Goal: Transaction & Acquisition: Book appointment/travel/reservation

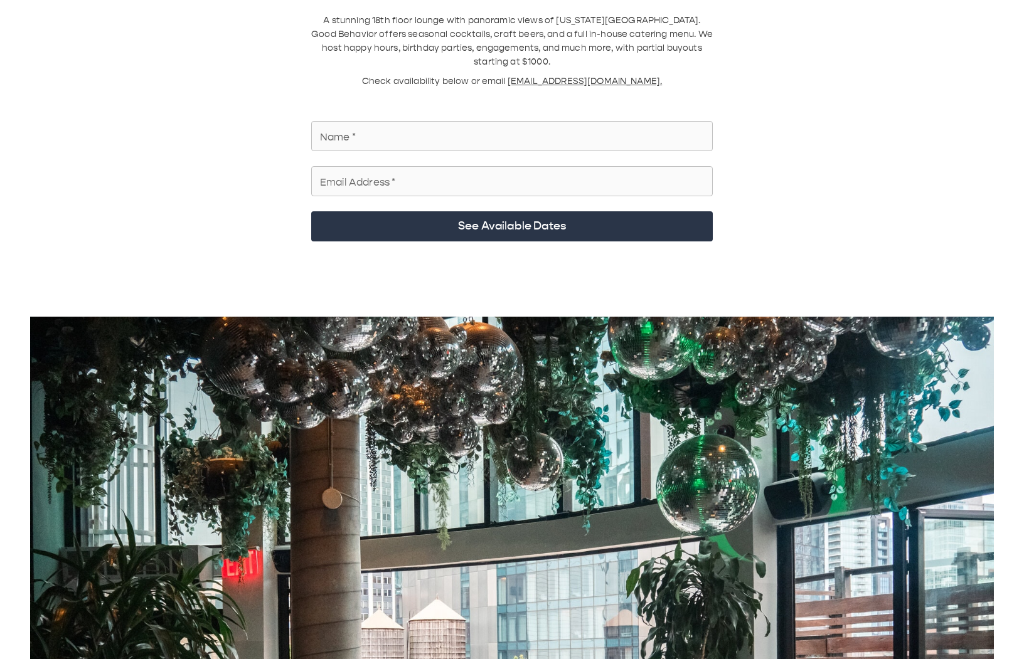
scroll to position [125, 0]
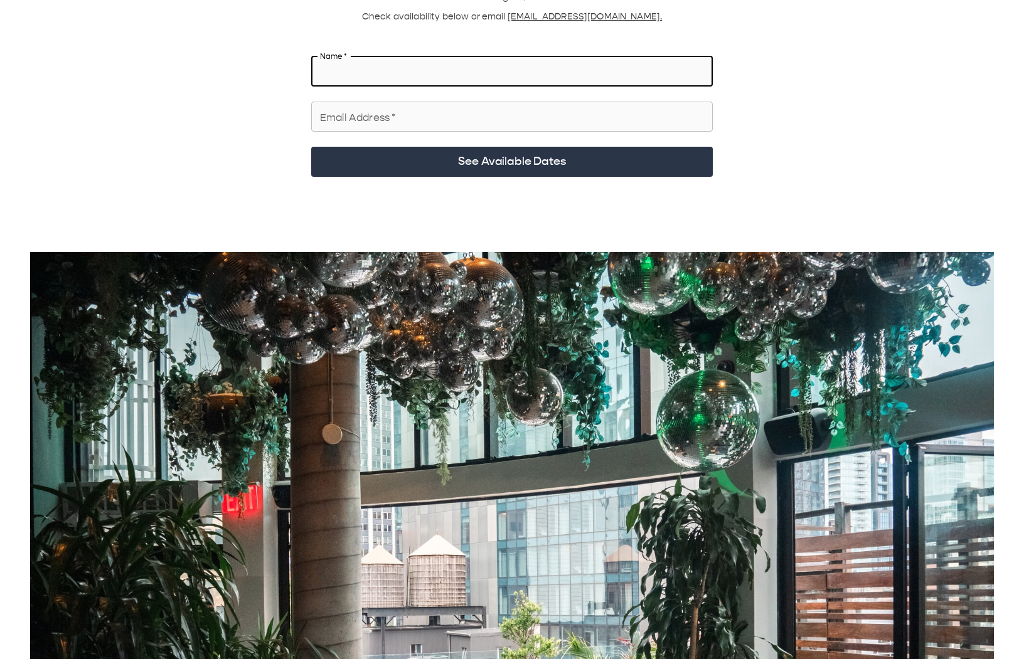
click at [471, 58] on input "Name   *" at bounding box center [512, 71] width 402 height 35
click at [350, 54] on input "*" at bounding box center [512, 71] width 402 height 35
click at [380, 64] on input "***" at bounding box center [512, 71] width 402 height 35
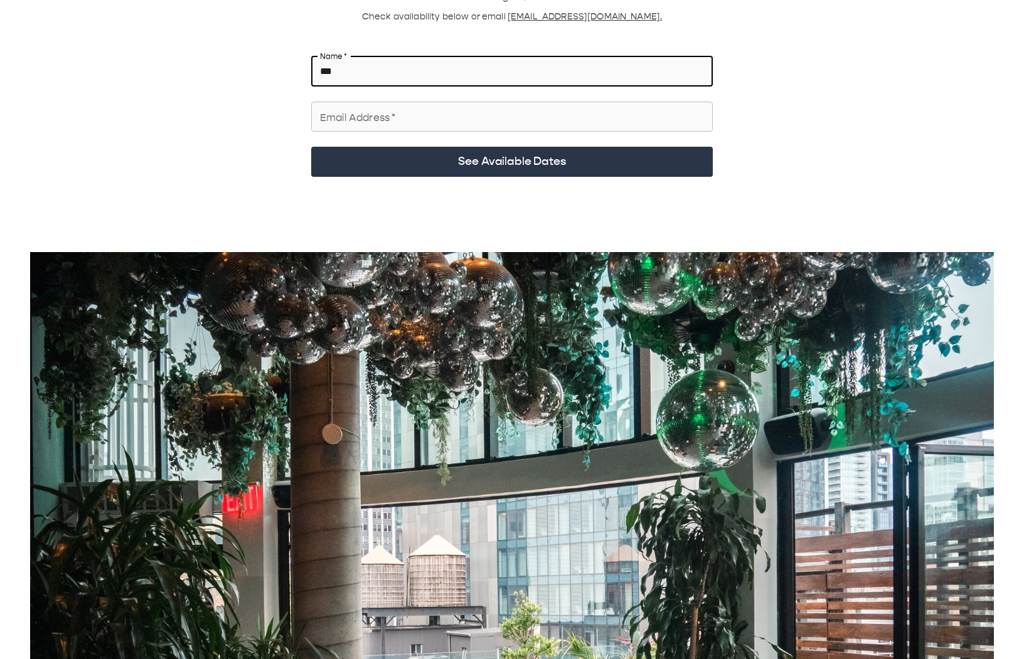
click at [380, 64] on input "***" at bounding box center [512, 71] width 402 height 35
click at [393, 56] on input "**" at bounding box center [512, 71] width 402 height 35
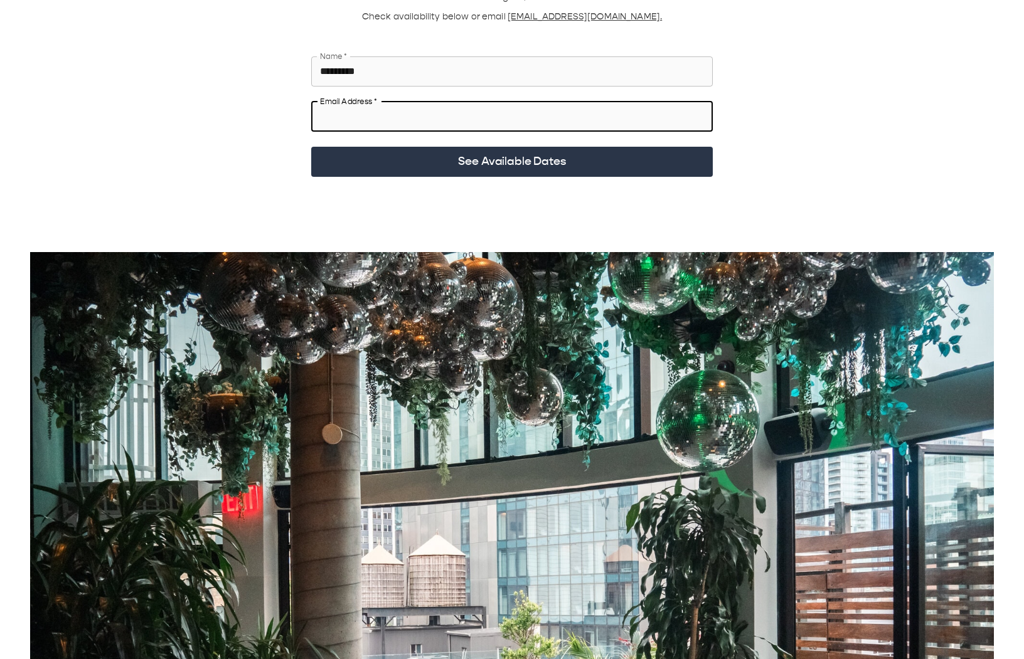
click at [451, 68] on input "*********" at bounding box center [512, 71] width 402 height 35
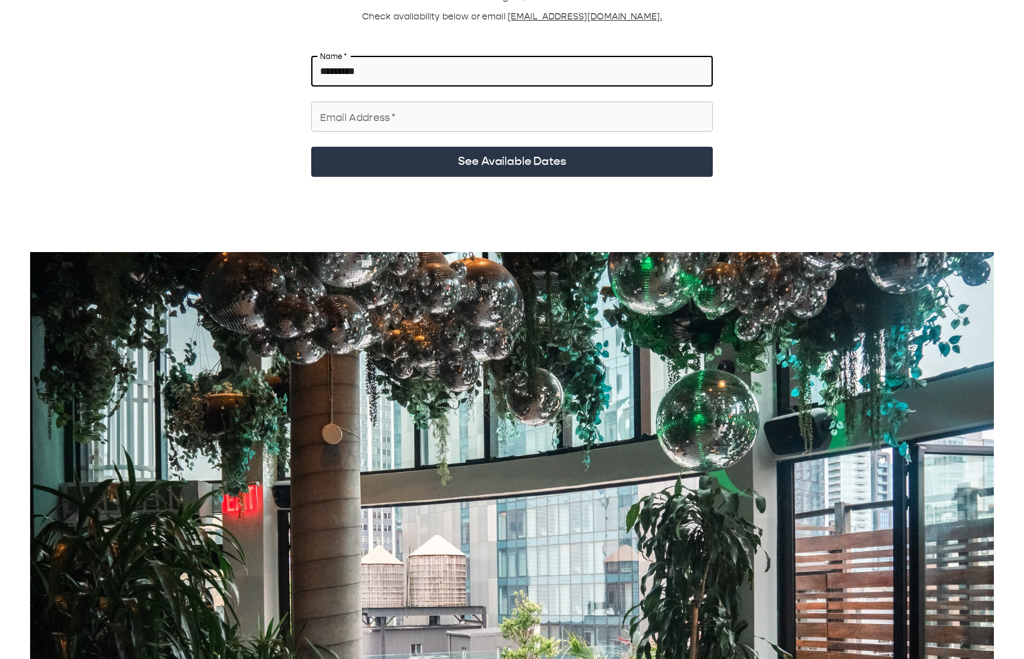
click at [451, 66] on input "*********" at bounding box center [512, 71] width 402 height 35
type input "*"
type input "*****"
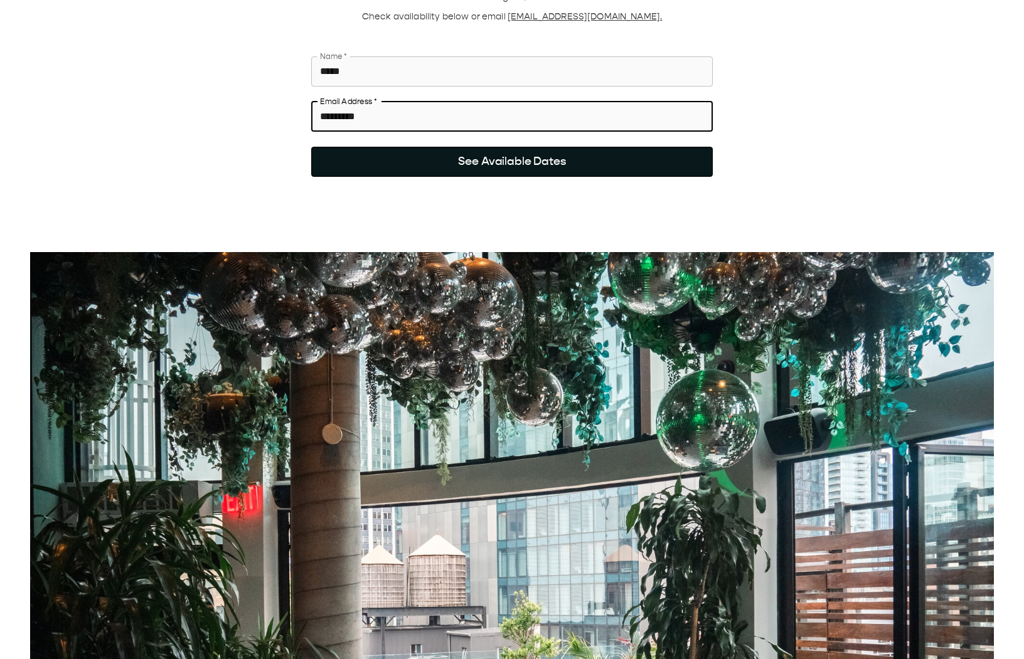
type input "*********"
click at [459, 147] on button "See Available Dates" at bounding box center [512, 162] width 402 height 30
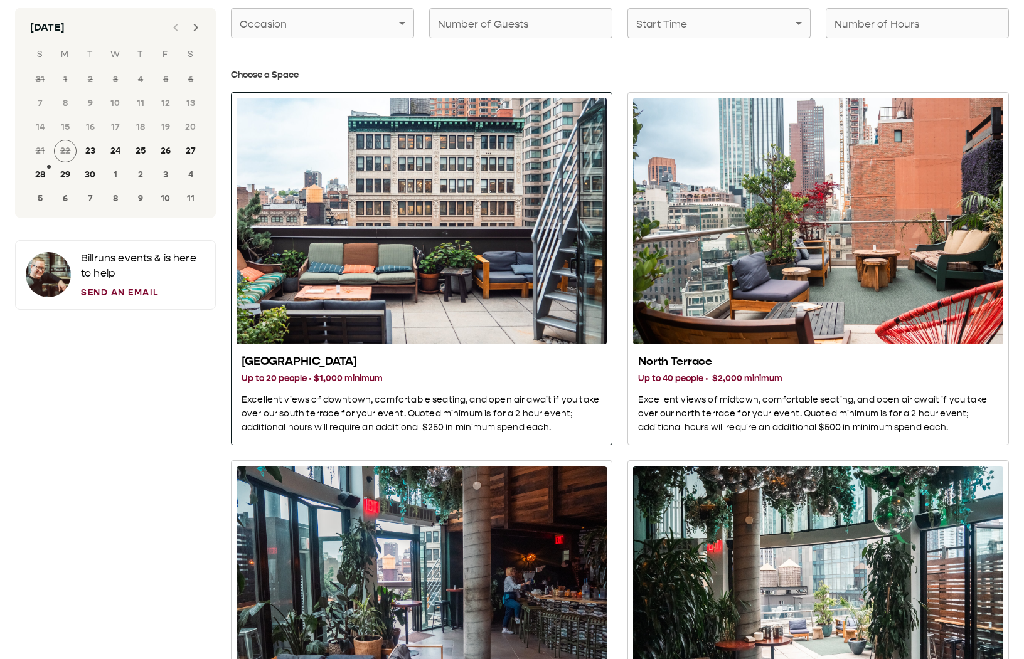
scroll to position [251, 0]
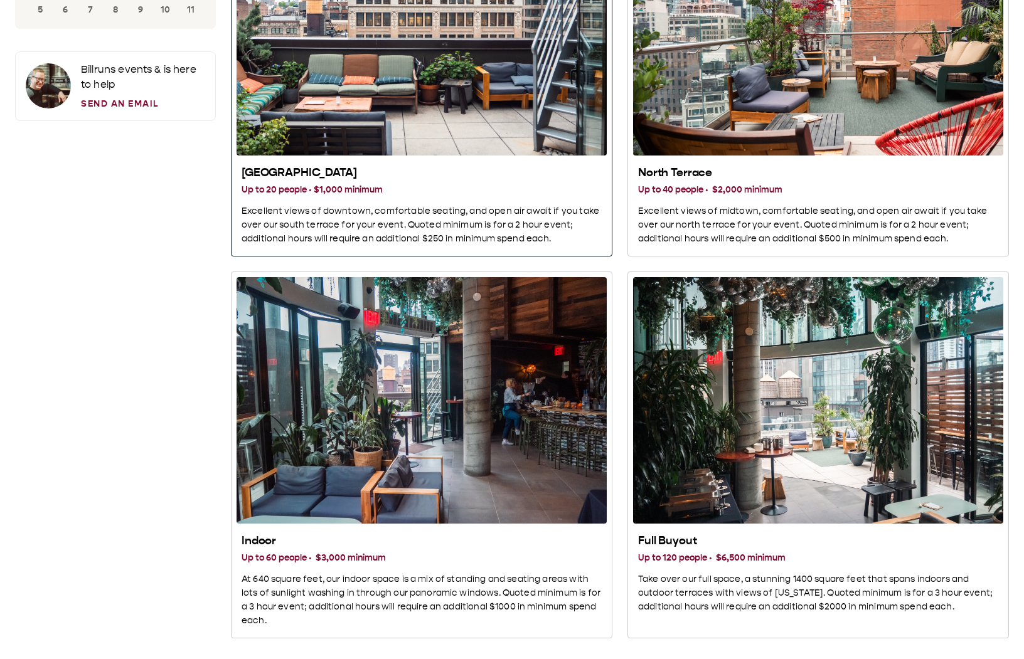
click at [589, 194] on h3 "Up to 20 people · $1,000 minimum" at bounding box center [422, 190] width 360 height 14
click at [723, 211] on p "Excellent views of midtown, comfortable seating, and open air await if you take…" at bounding box center [818, 225] width 360 height 41
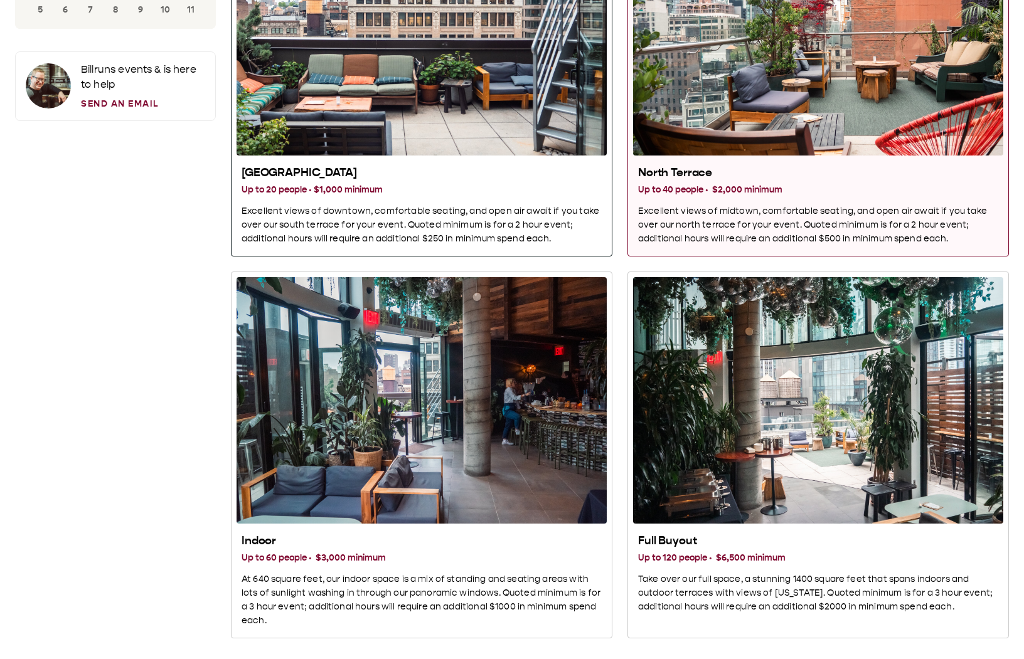
click at [590, 201] on div "South Terrace Up to 20 people · $1,000 minimum Excellent views of downtown, com…" at bounding box center [422, 206] width 360 height 80
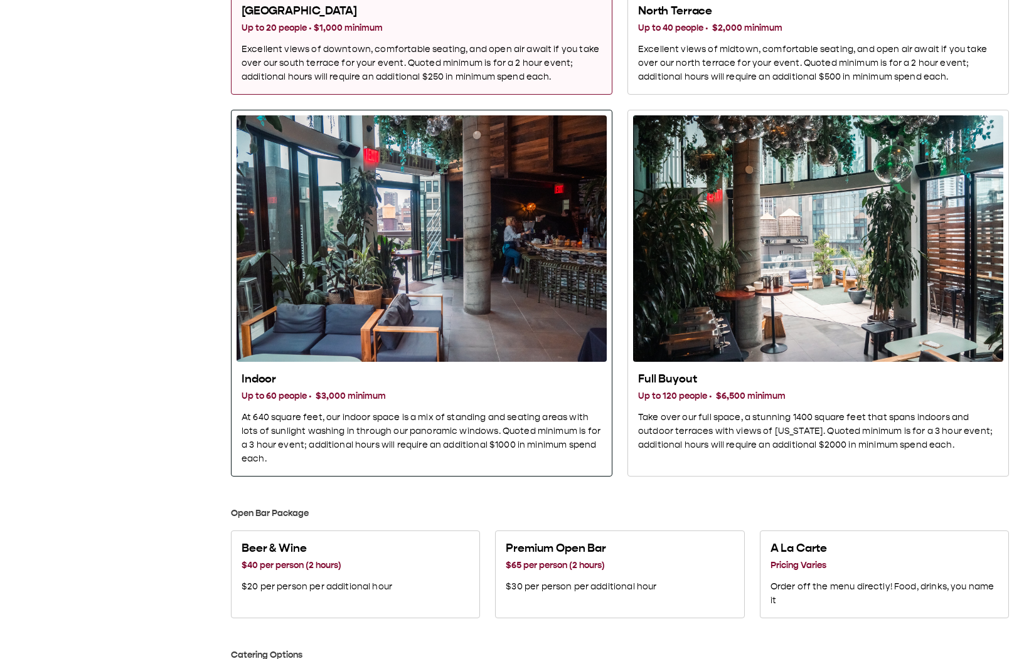
scroll to position [627, 0]
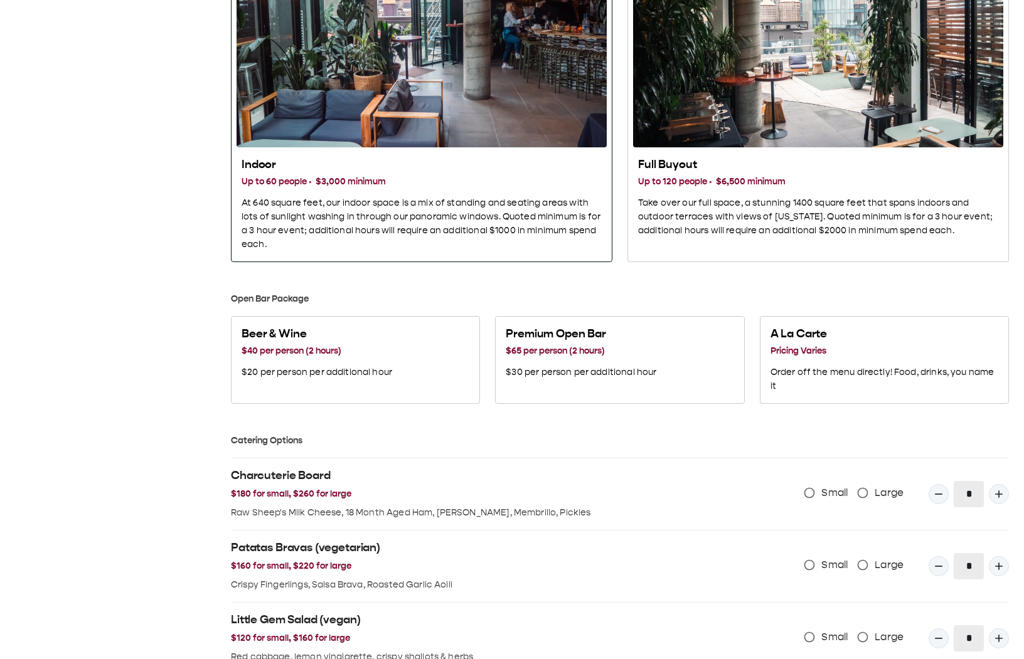
click at [512, 136] on div "Indoor" at bounding box center [422, 24] width 370 height 247
click at [730, 177] on h3 "Up to 120 people · $6,500 minimum" at bounding box center [818, 182] width 360 height 14
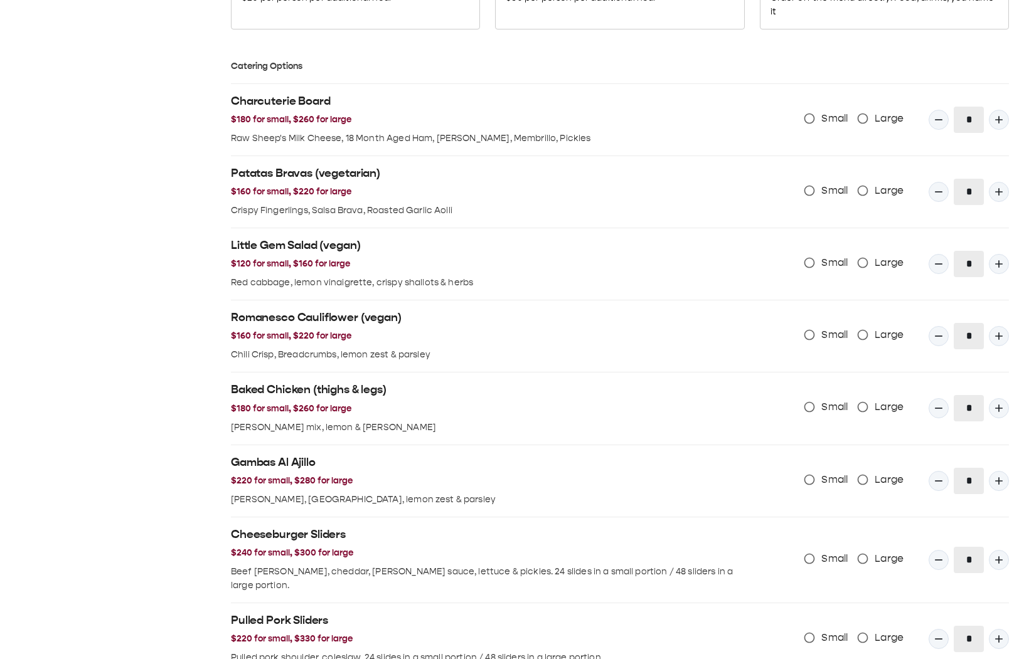
scroll to position [1004, 0]
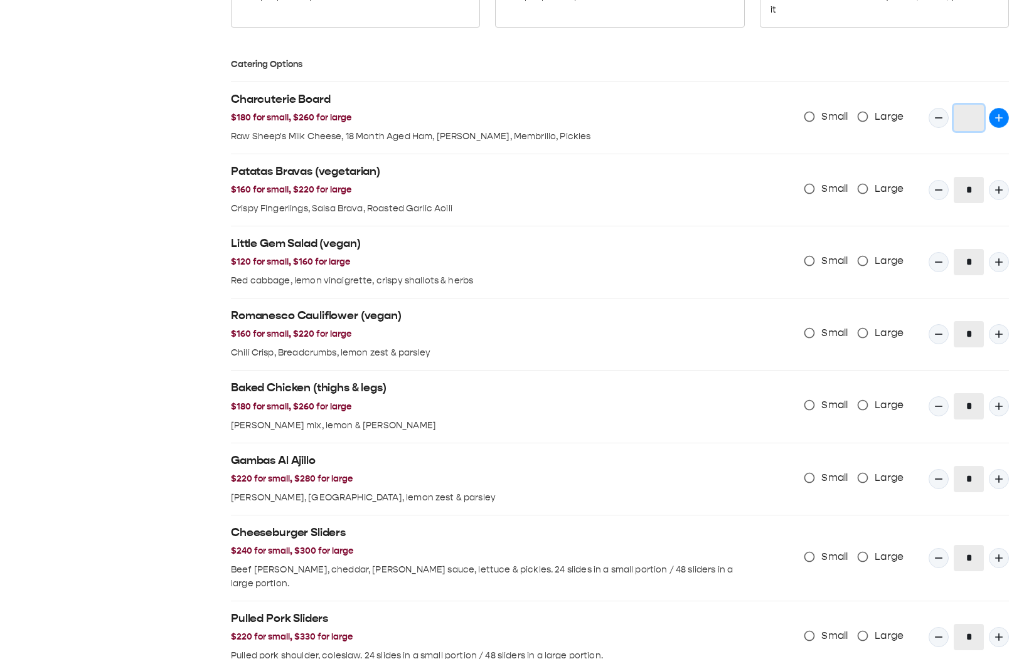
click at [1002, 122] on icon "Quantity Input" at bounding box center [999, 118] width 13 height 13
click at [938, 119] on icon "Quantity Input" at bounding box center [938, 118] width 13 height 13
type input "*"
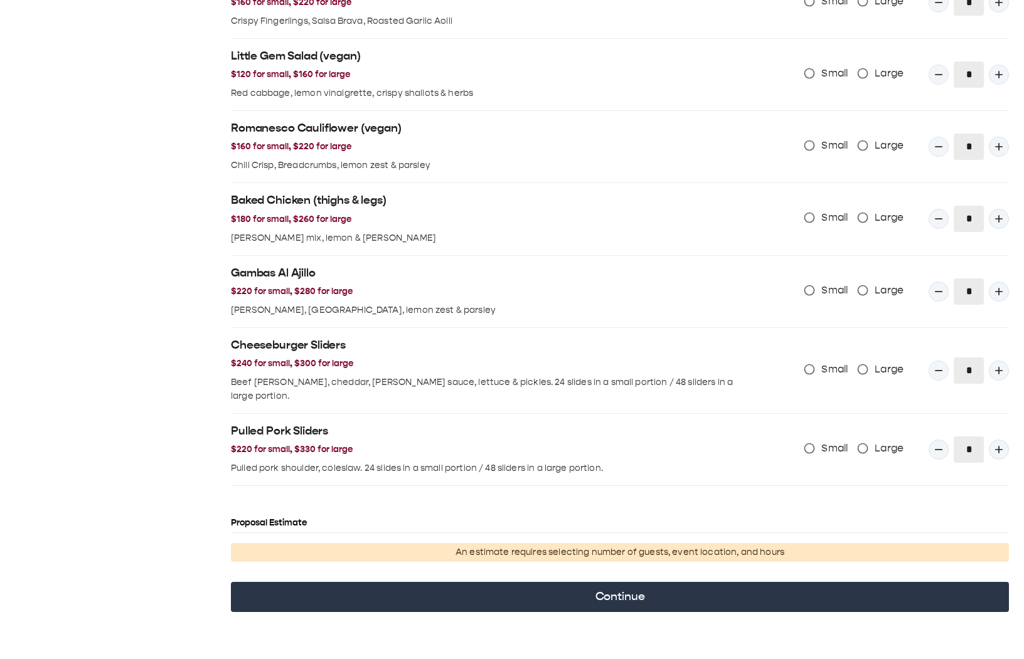
scroll to position [1192, 0]
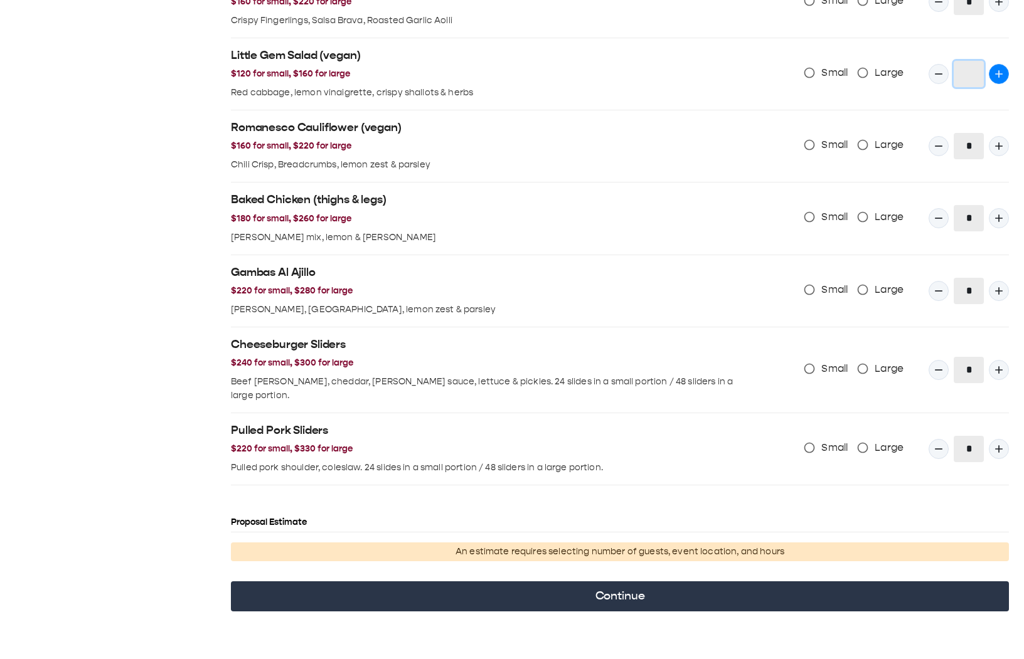
click at [991, 71] on button "Quantity Input" at bounding box center [999, 74] width 20 height 20
type input "*"
click at [996, 145] on icon "Quantity Input" at bounding box center [999, 146] width 13 height 13
type input "*"
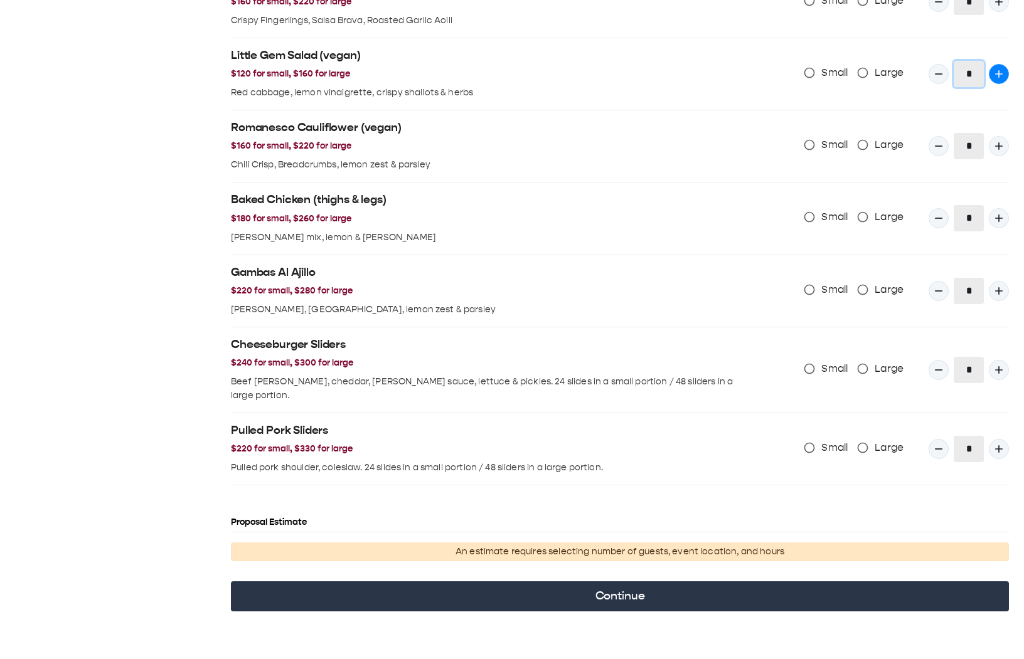
click at [996, 79] on icon "Quantity Input" at bounding box center [999, 74] width 13 height 13
click at [937, 75] on icon "Quantity Input" at bounding box center [938, 74] width 13 height 13
type input "*"
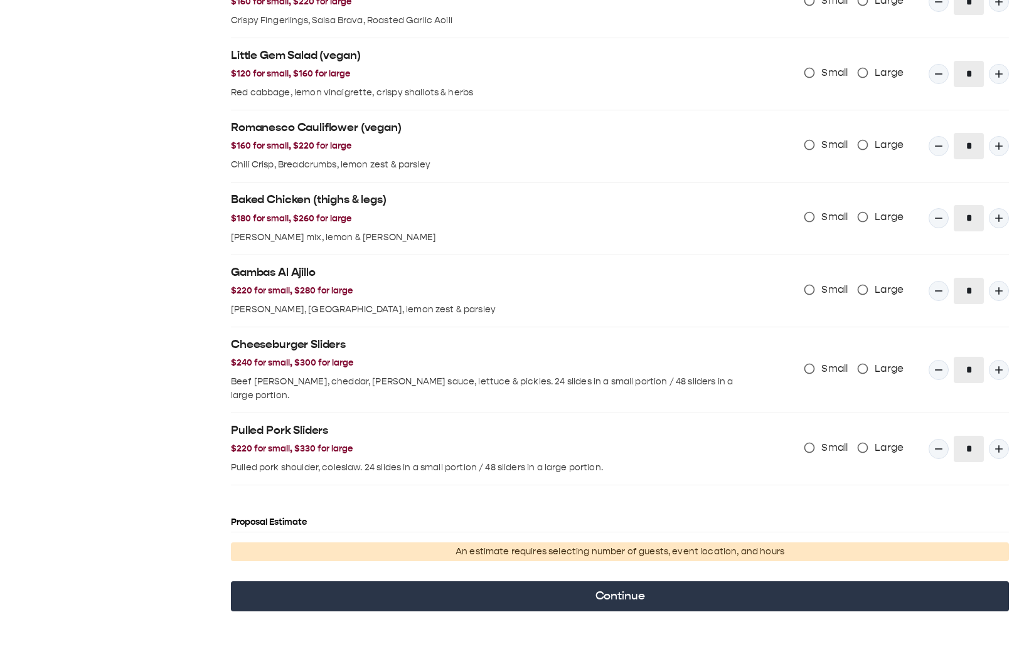
click at [417, 109] on li "Little Gem Salad (vegan) $120 for small, $160 for large Red cabbage, lemon vina…" at bounding box center [620, 74] width 778 height 72
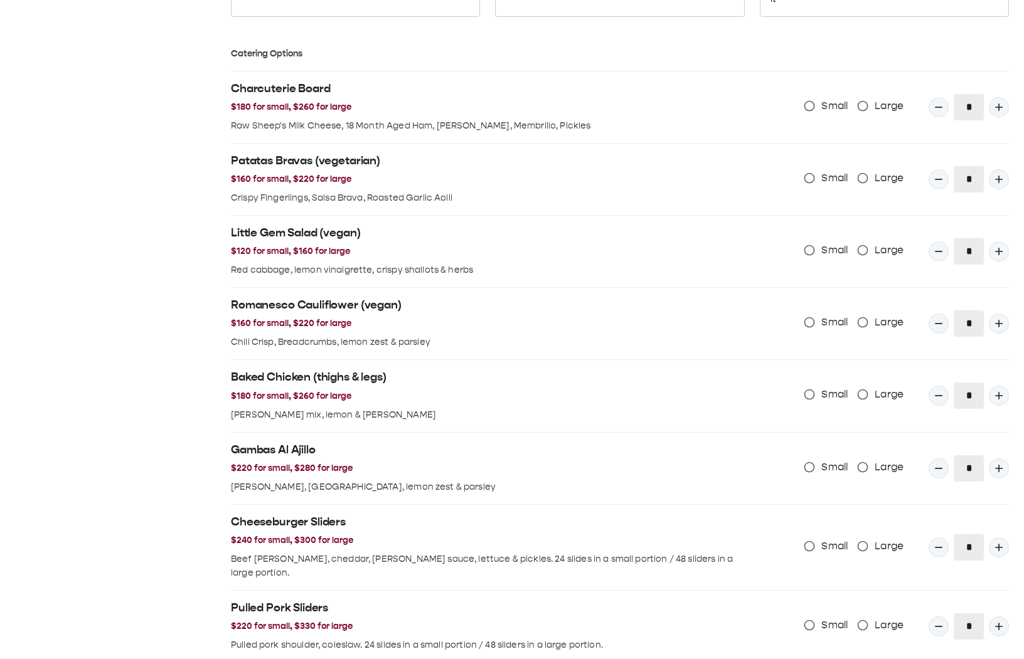
scroll to position [753, 0]
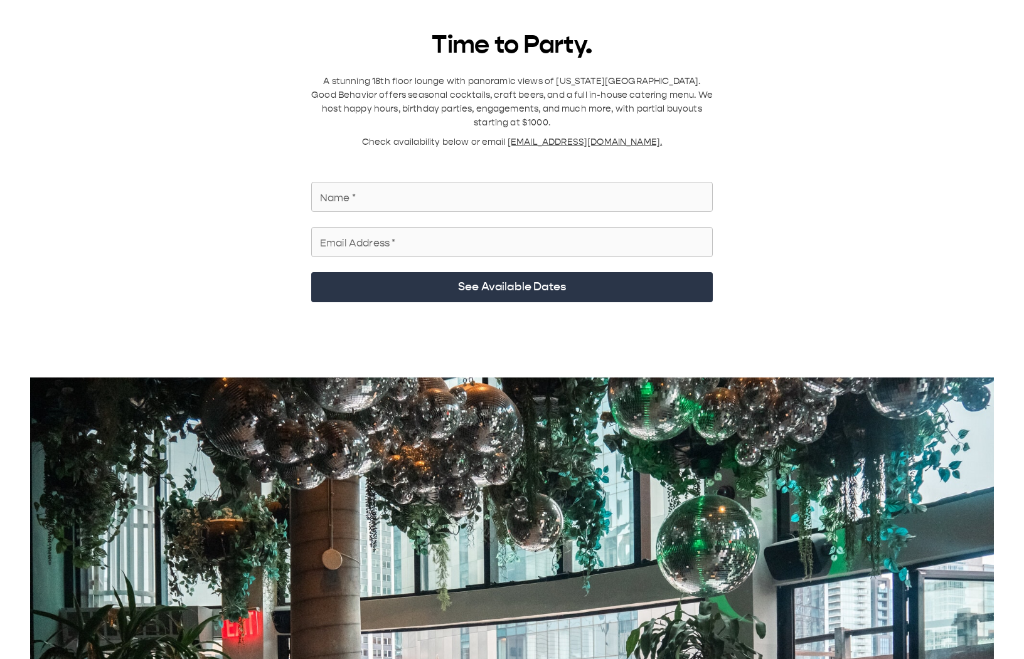
click at [536, 77] on p "A stunning 18th floor lounge with panoramic views of [US_STATE][GEOGRAPHIC_DATA…" at bounding box center [512, 102] width 402 height 55
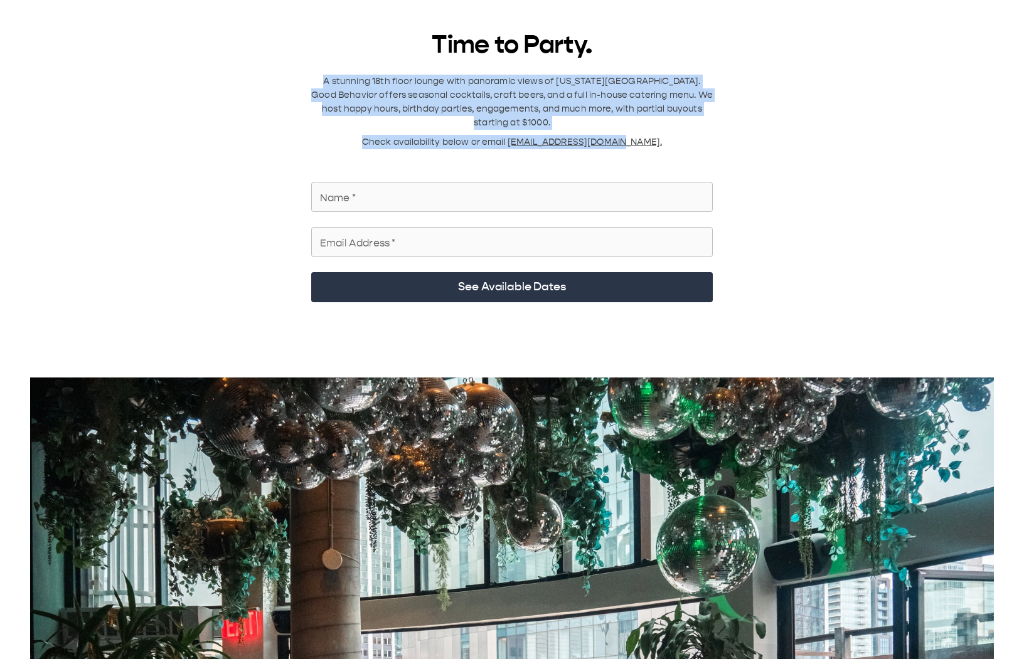
drag, startPoint x: 319, startPoint y: 80, endPoint x: 709, endPoint y: 124, distance: 392.7
click at [710, 124] on div "Time to Party. A stunning 18th floor lounge with panoramic views of New York Ci…" at bounding box center [512, 146] width 402 height 232
click at [712, 135] on div "Time to Party. A stunning 18th floor lounge with panoramic views of New York Ci…" at bounding box center [512, 146] width 402 height 232
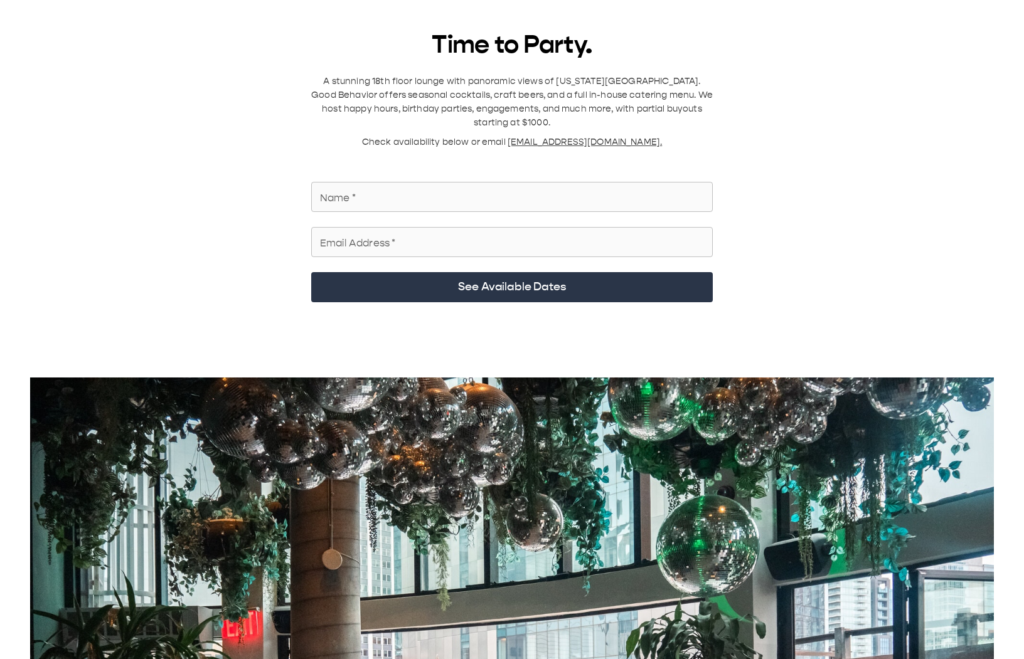
click at [673, 129] on div "Time to Party. A stunning 18th floor lounge with panoramic views of New York Ci…" at bounding box center [512, 146] width 402 height 232
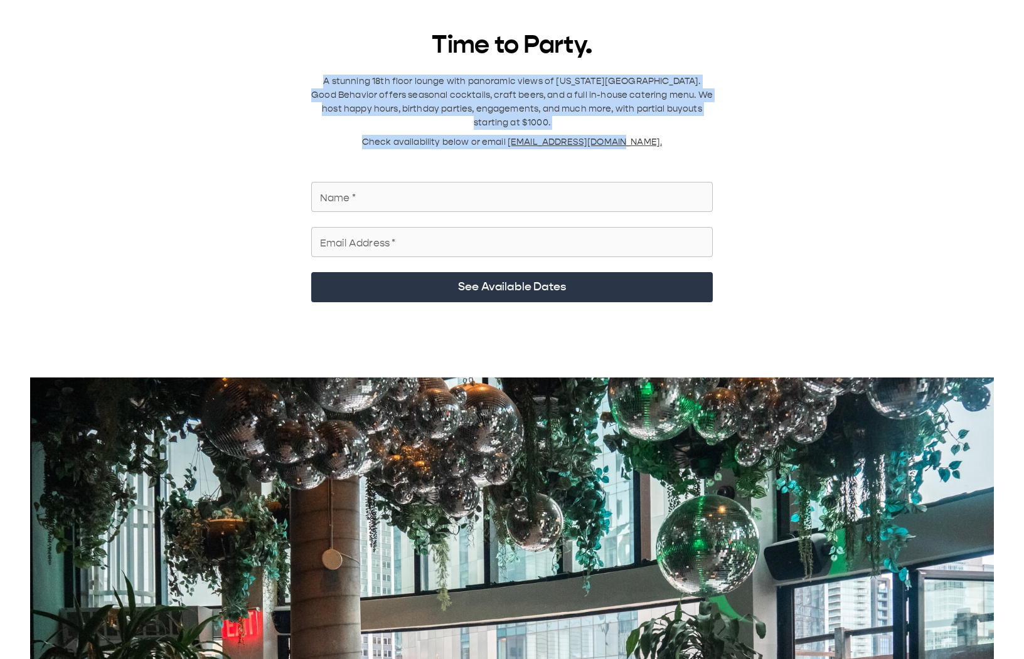
drag, startPoint x: 317, startPoint y: 79, endPoint x: 712, endPoint y: 126, distance: 397.5
click at [712, 126] on div "Time to Party. A stunning 18th floor lounge with panoramic views of New York Ci…" at bounding box center [512, 146] width 402 height 232
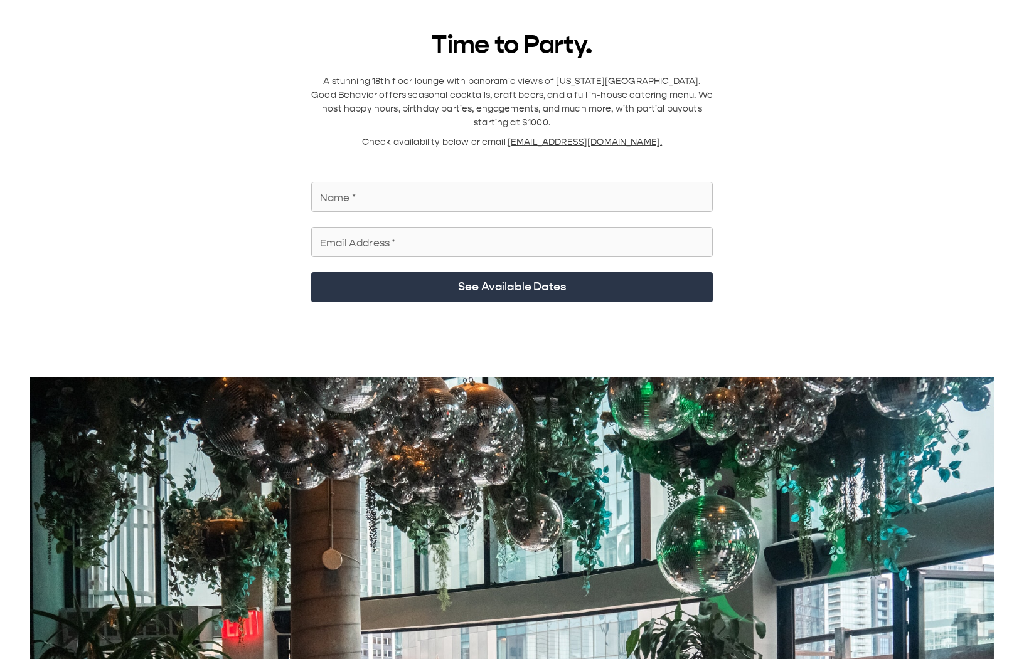
click at [727, 140] on div "Time to Party. A stunning 18th floor lounge with panoramic views of New York Ci…" at bounding box center [512, 565] width 994 height 1070
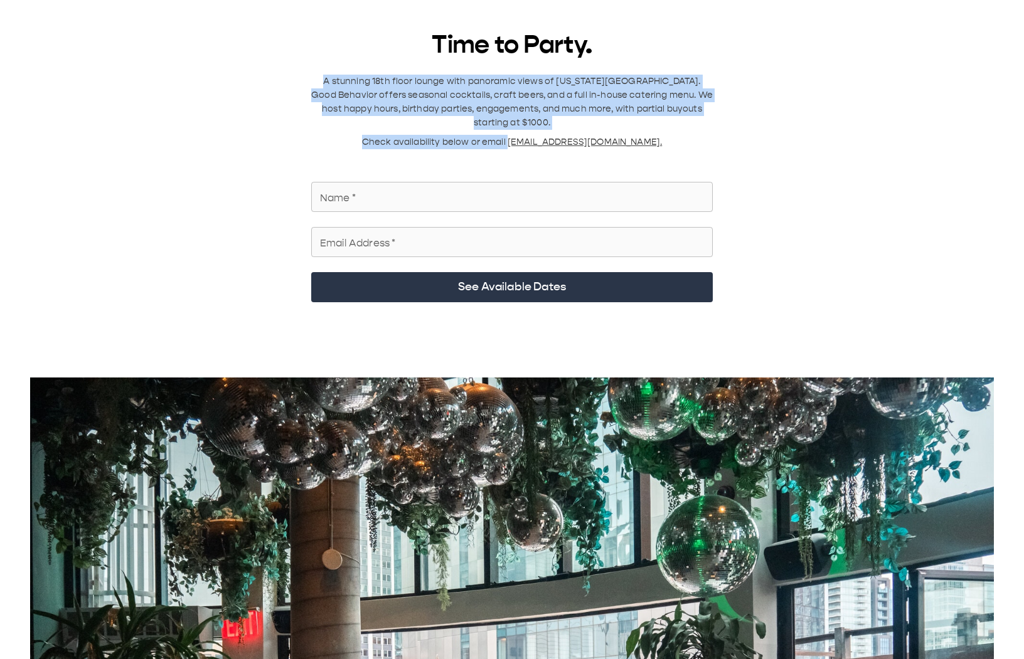
drag, startPoint x: 528, startPoint y: 125, endPoint x: 317, endPoint y: 77, distance: 216.3
click at [317, 77] on div "Time to Party. A stunning 18th floor lounge with panoramic views of New York Ci…" at bounding box center [512, 146] width 402 height 232
click at [319, 77] on p "A stunning 18th floor lounge with panoramic views of [US_STATE][GEOGRAPHIC_DATA…" at bounding box center [512, 102] width 402 height 55
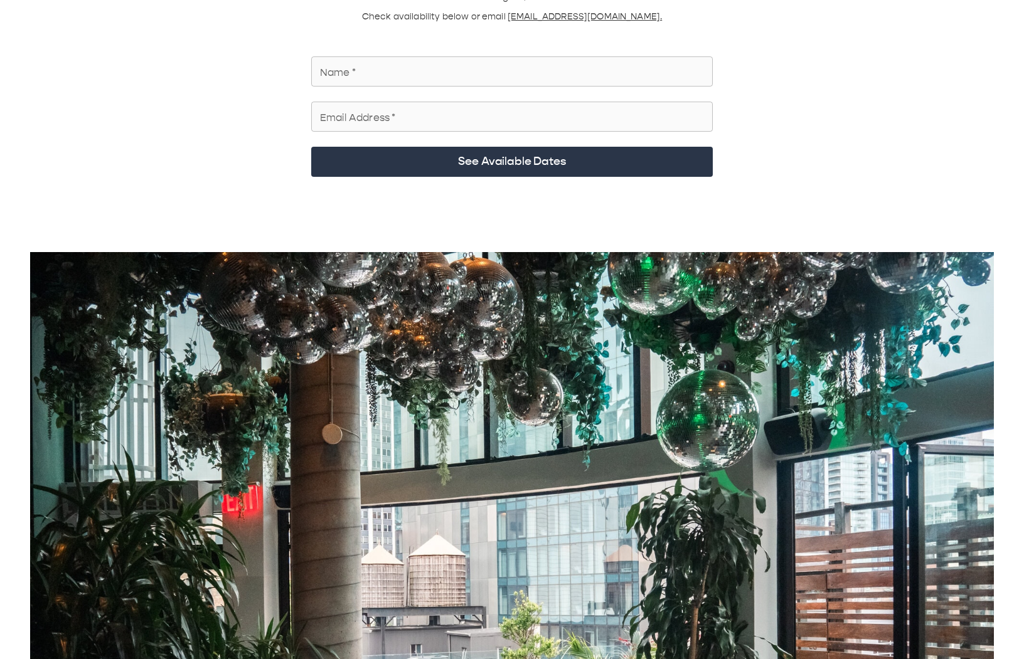
click at [455, 54] on input "Name   *" at bounding box center [512, 71] width 402 height 35
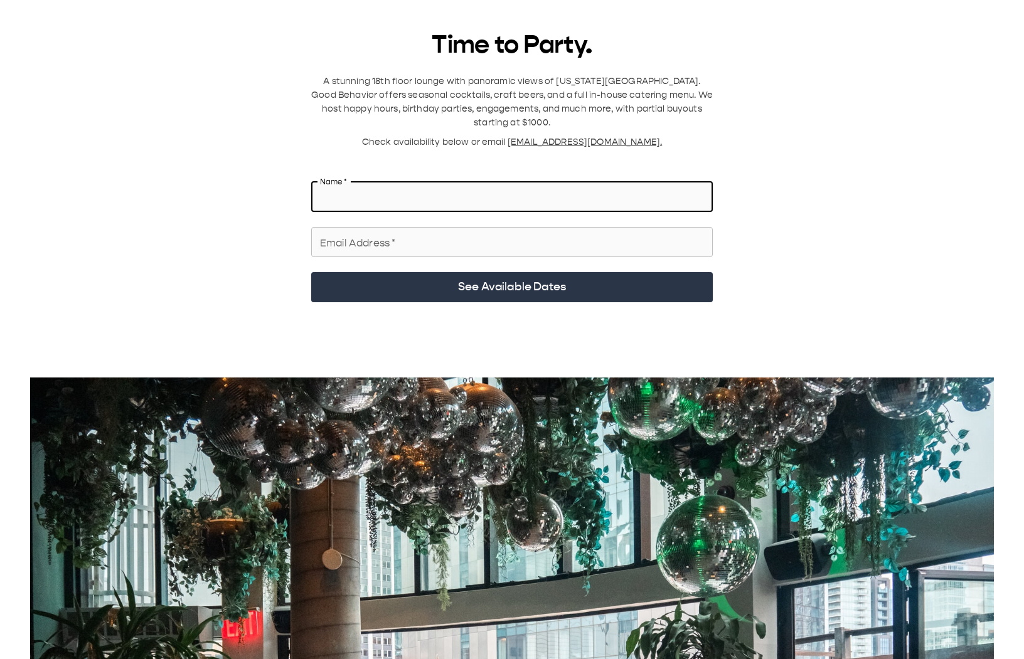
click at [412, 179] on input "Name   *" at bounding box center [512, 196] width 402 height 35
click at [434, 186] on input "Name   *" at bounding box center [512, 196] width 402 height 35
click at [422, 179] on input "*********" at bounding box center [512, 196] width 402 height 35
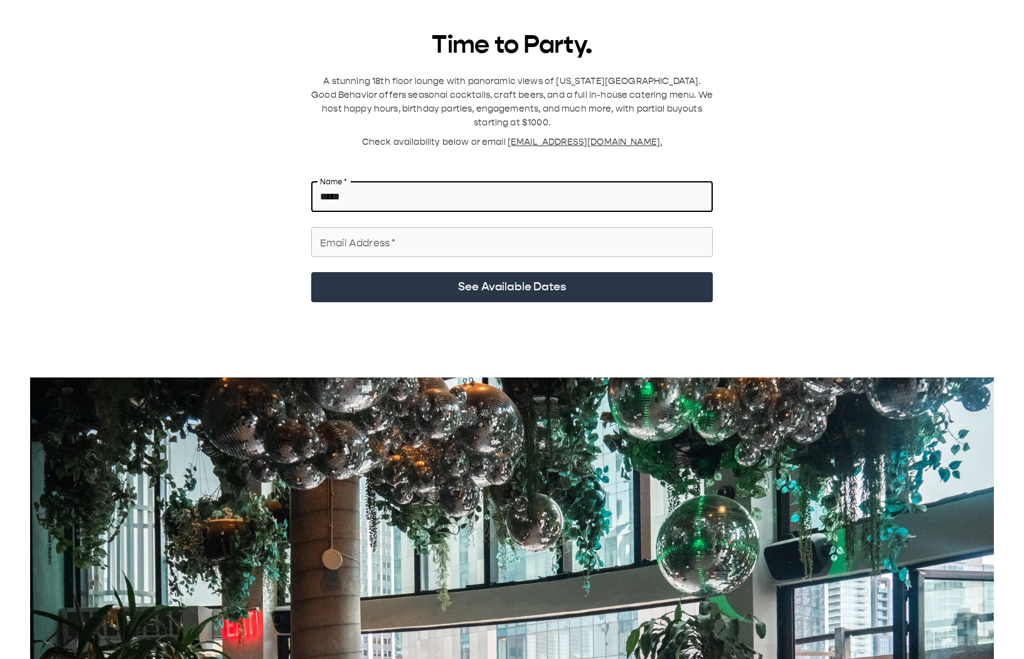
type input "*****"
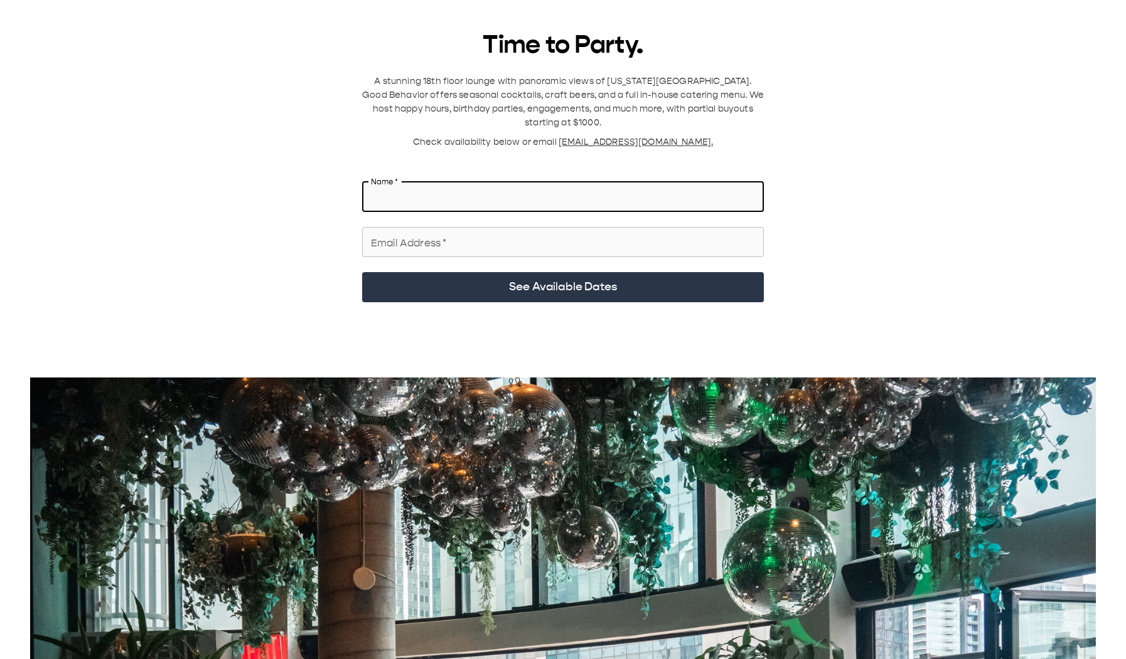
click at [570, 93] on input "Name   *" at bounding box center [563, 196] width 402 height 35
type input "*"
type input "*****"
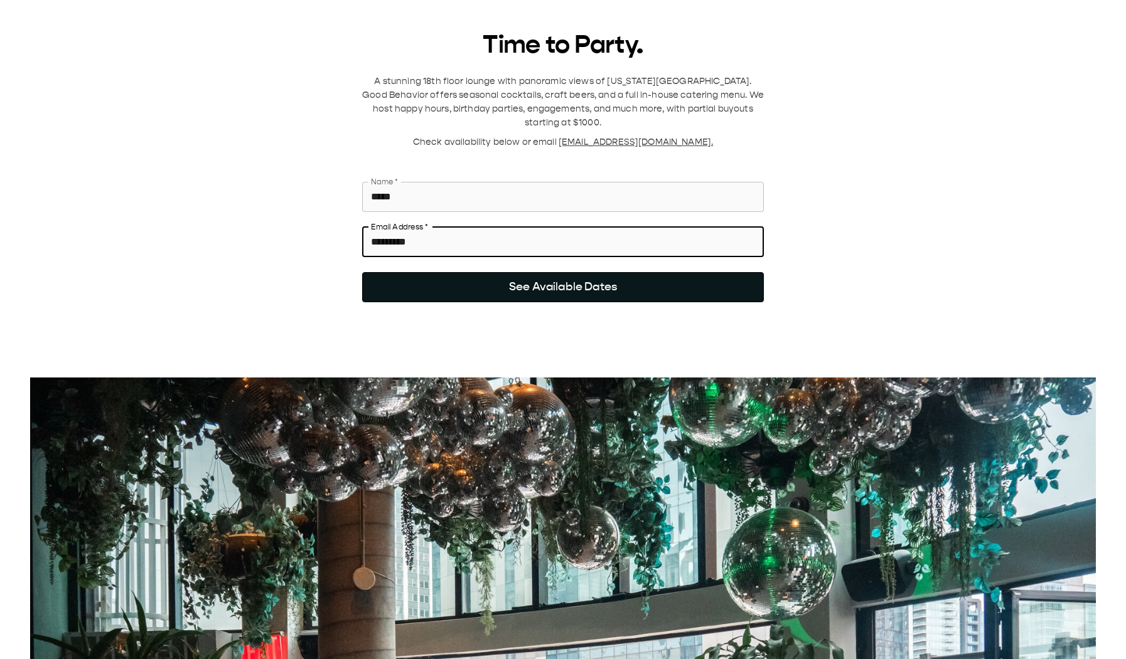
type input "*********"
click at [575, 93] on button "See Available Dates" at bounding box center [563, 287] width 402 height 30
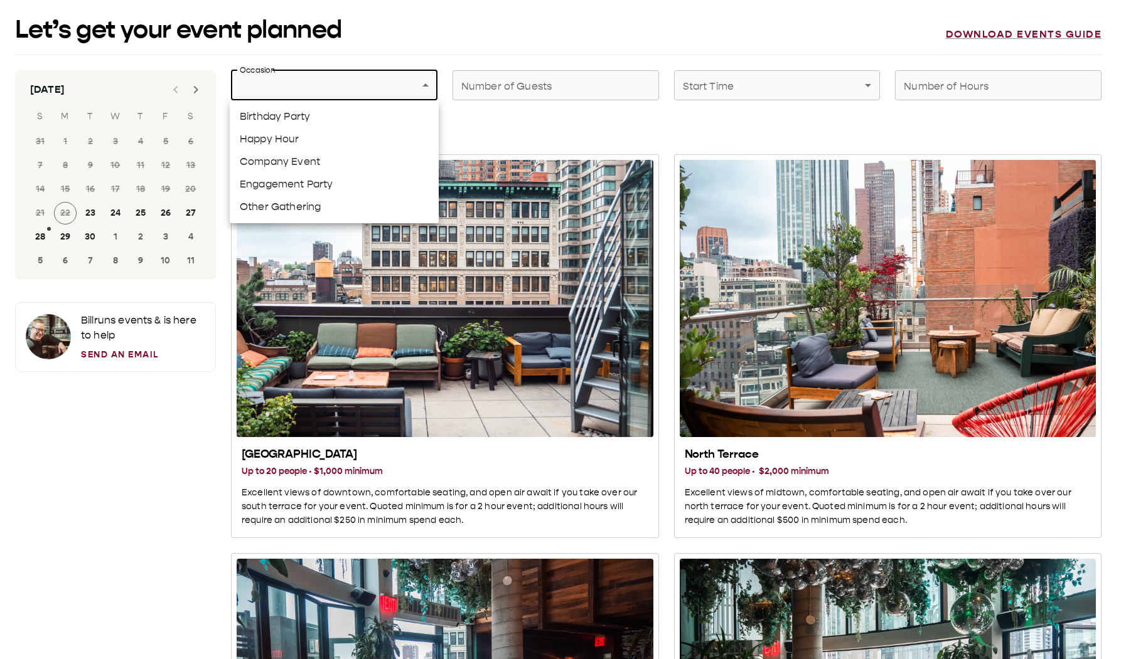
click at [296, 53] on div at bounding box center [563, 329] width 1126 height 659
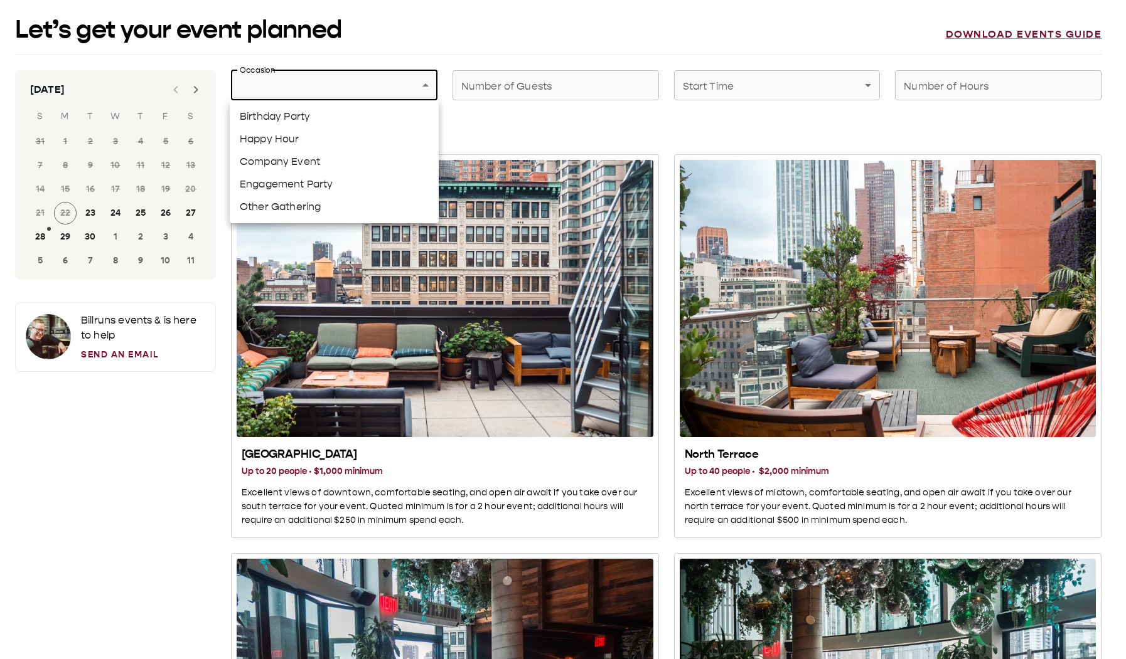
click at [371, 56] on div at bounding box center [563, 329] width 1126 height 659
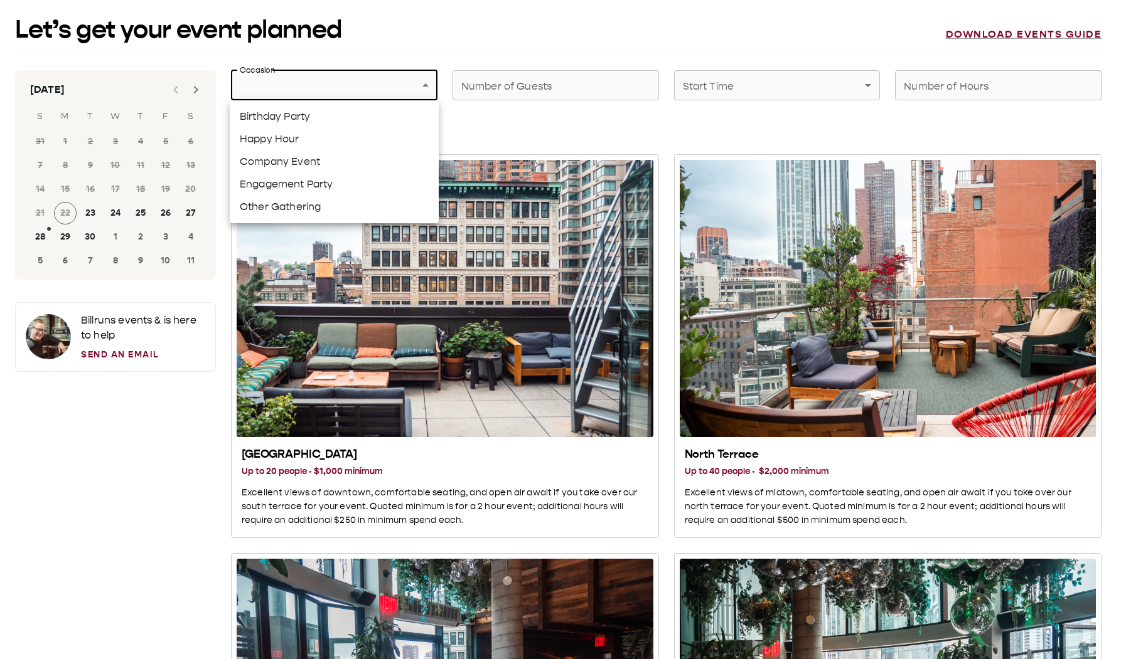
click at [757, 24] on div at bounding box center [563, 329] width 1126 height 659
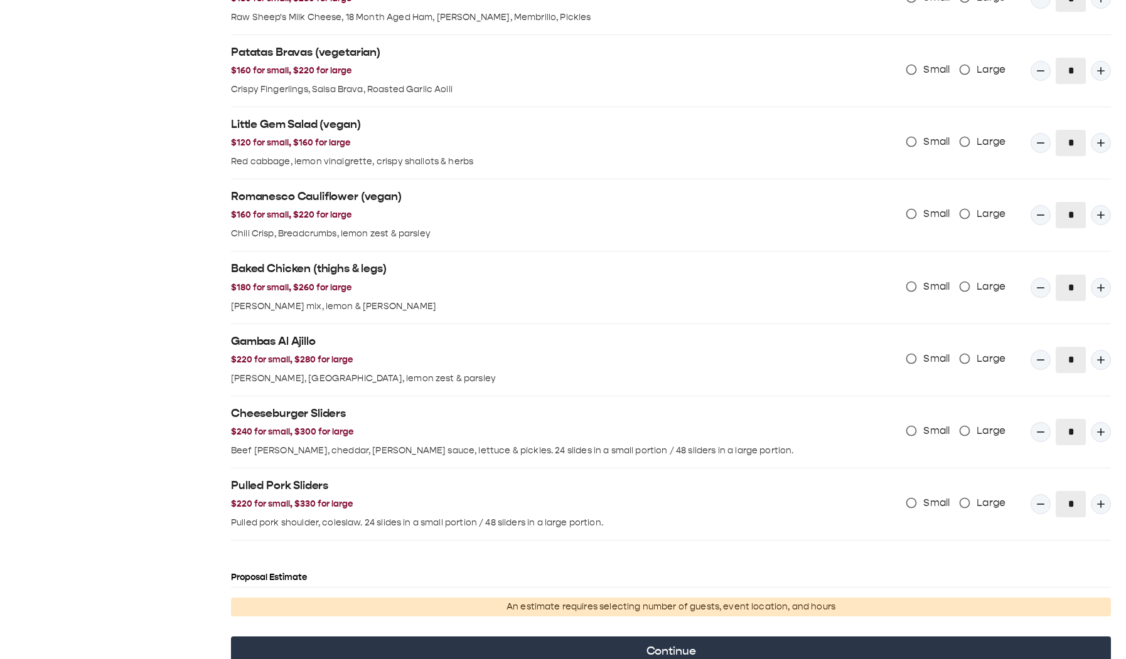
scroll to position [1236, 0]
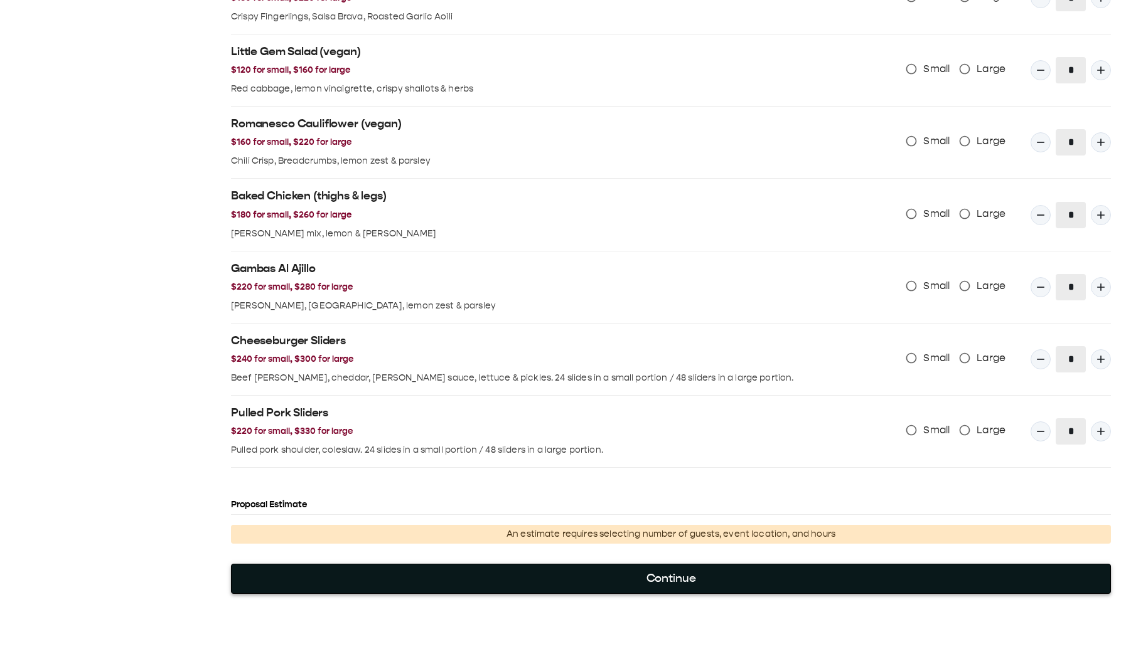
drag, startPoint x: 665, startPoint y: 578, endPoint x: 659, endPoint y: 580, distance: 6.6
click at [664, 93] on button "Continue" at bounding box center [671, 579] width 880 height 30
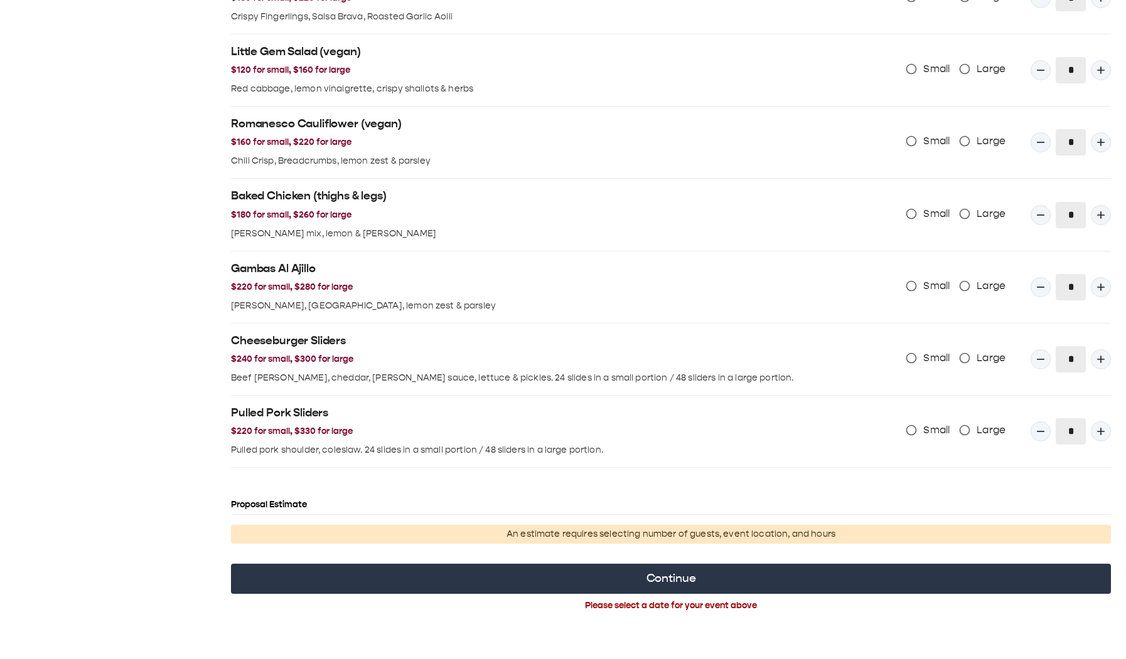
click at [597, 93] on p "An estimate requires selecting number of guests, event location, and hours" at bounding box center [671, 535] width 870 height 14
click at [592, 93] on p "An estimate requires selecting number of guests, event location, and hours" at bounding box center [671, 535] width 870 height 14
click at [619, 93] on p "An estimate requires selecting number of guests, event location, and hours" at bounding box center [671, 535] width 870 height 14
click at [620, 93] on p "An estimate requires selecting number of guests, event location, and hours" at bounding box center [671, 535] width 870 height 14
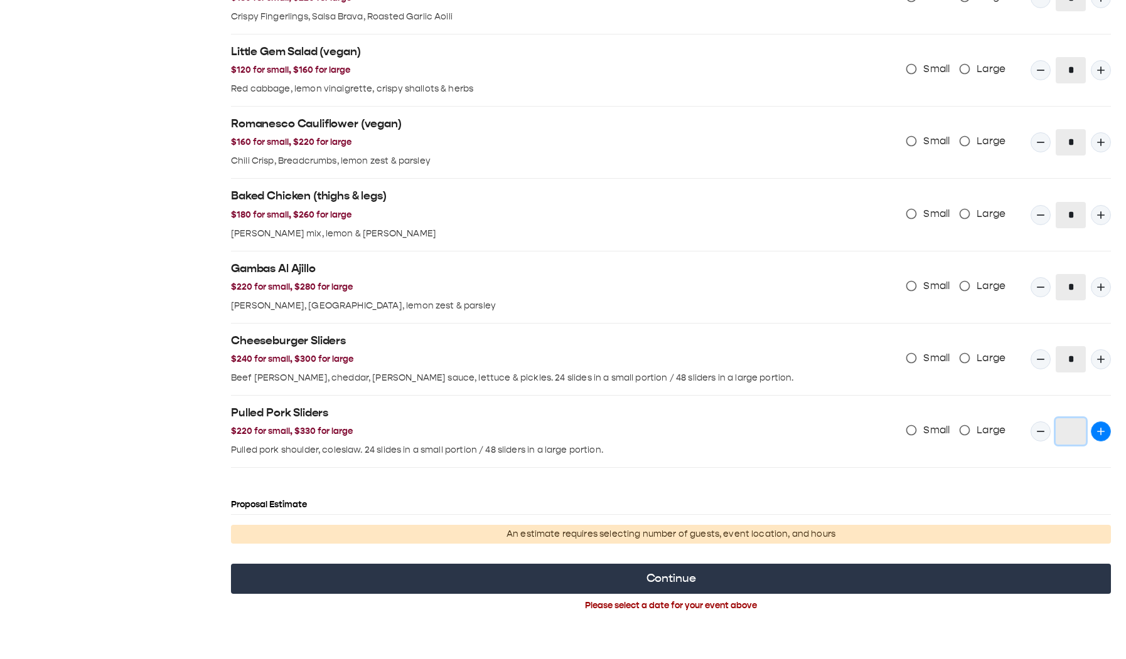
click at [994, 93] on icon "Quantity Input" at bounding box center [1100, 431] width 13 height 13
type input "*"
click at [994, 93] on icon "Quantity Input" at bounding box center [1101, 360] width 8 height 8
type input "*"
click at [994, 93] on icon "Quantity Input" at bounding box center [1040, 431] width 13 height 13
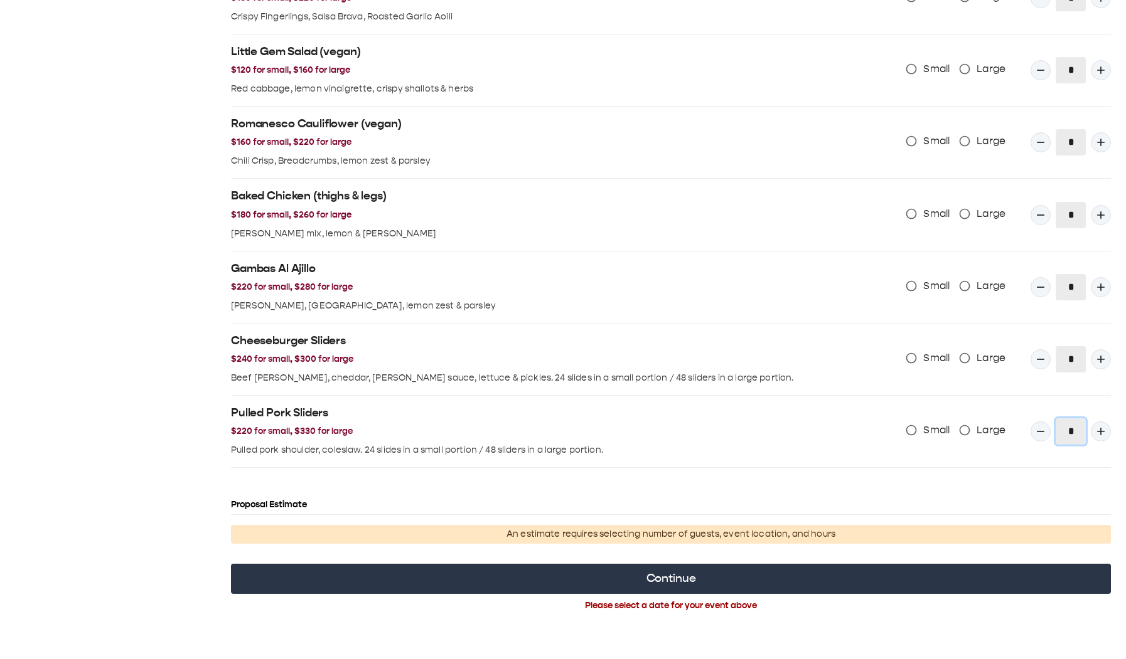
type input "*"
click at [994, 93] on button "Quantity Input" at bounding box center [1040, 360] width 20 height 20
type input "*"
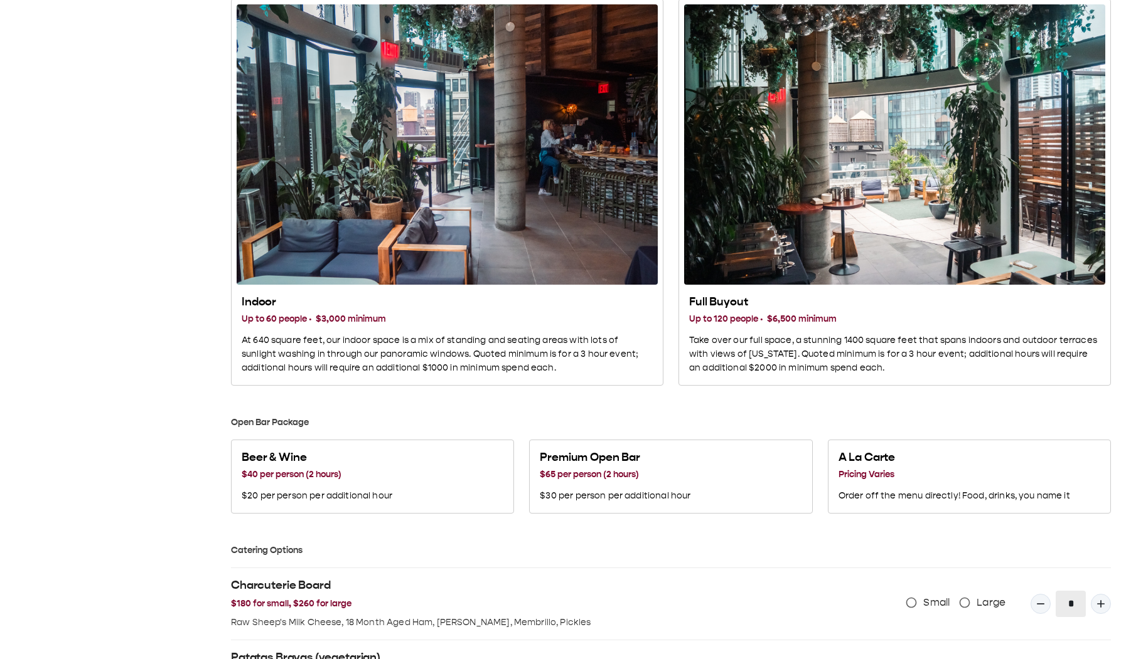
scroll to position [546, 0]
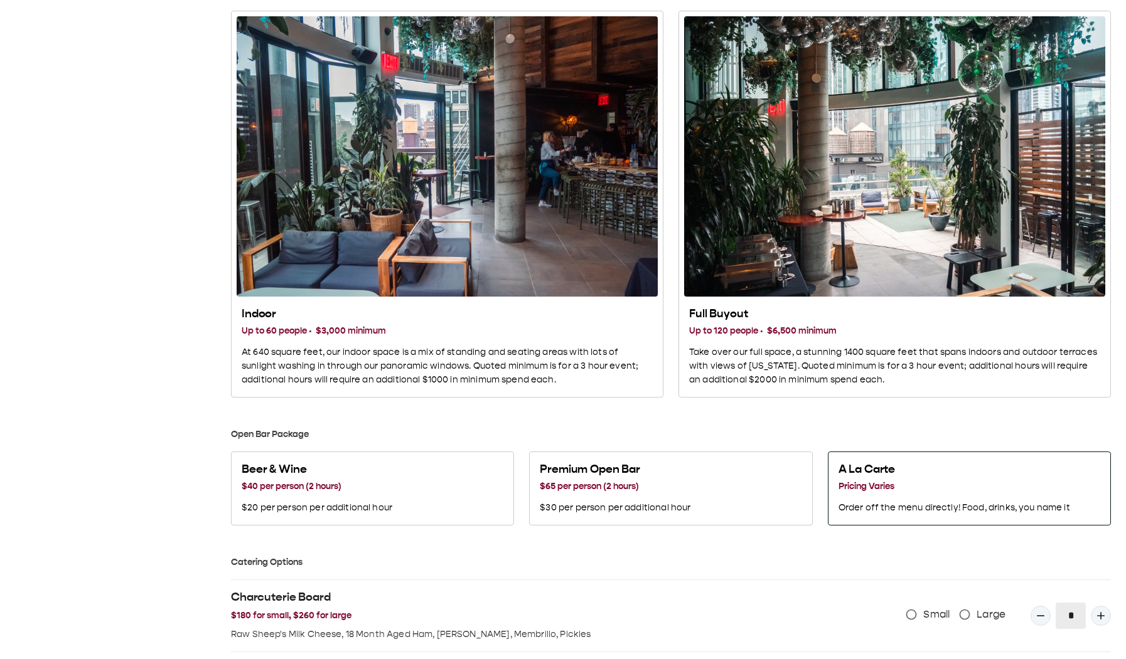
click at [994, 93] on h2 "A La Carte" at bounding box center [954, 469] width 232 height 15
click at [664, 93] on h3 "$65 per person (2 hours)" at bounding box center [615, 487] width 151 height 14
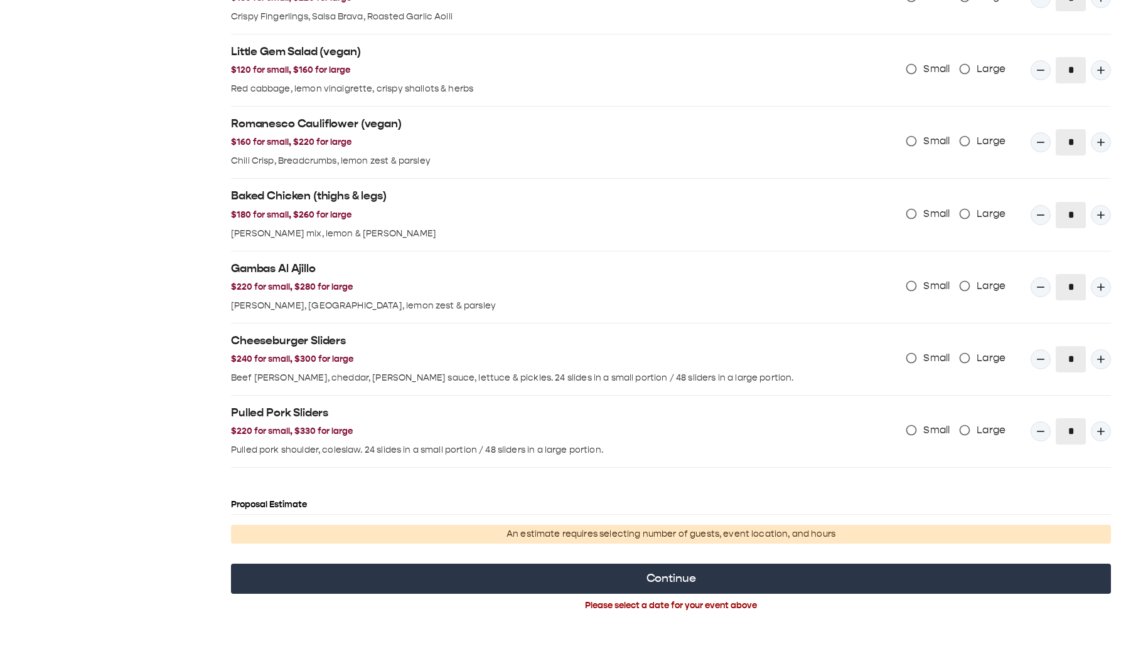
scroll to position [1250, 0]
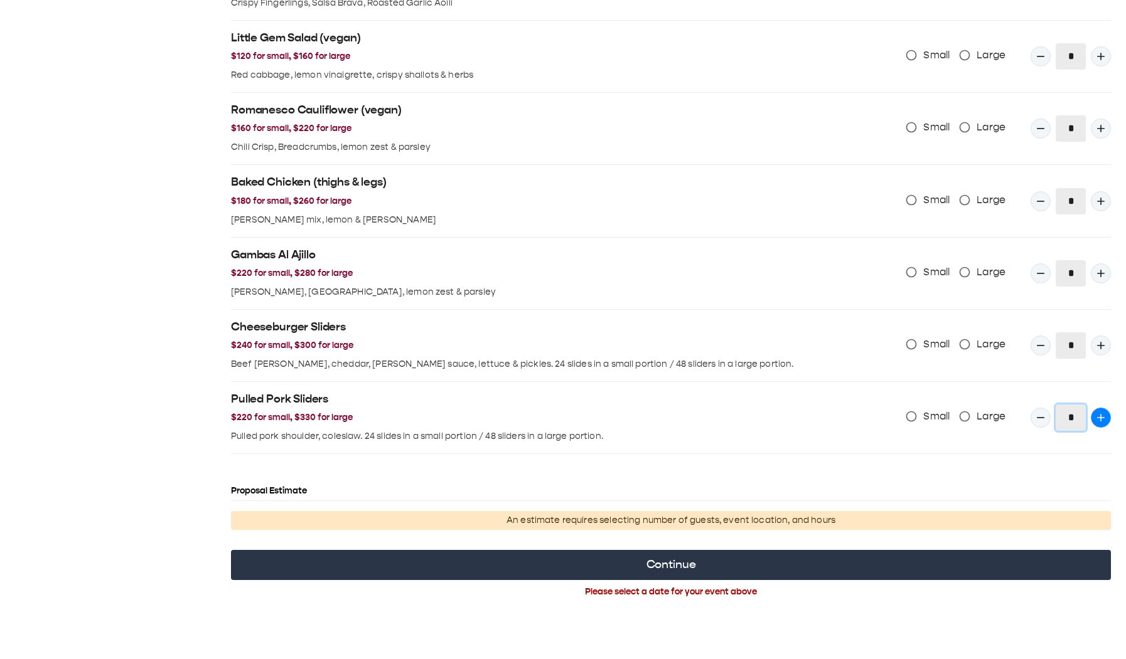
click at [994, 93] on button "Quantity Input" at bounding box center [1101, 418] width 20 height 20
type input "*"
click at [994, 93] on div "Cheeseburger Sliders $240 for small, $300 for large Beef patty, cheddar, rosa s…" at bounding box center [666, 340] width 890 height 61
click at [994, 93] on icon "Quantity Input" at bounding box center [1100, 345] width 13 height 13
type input "*"
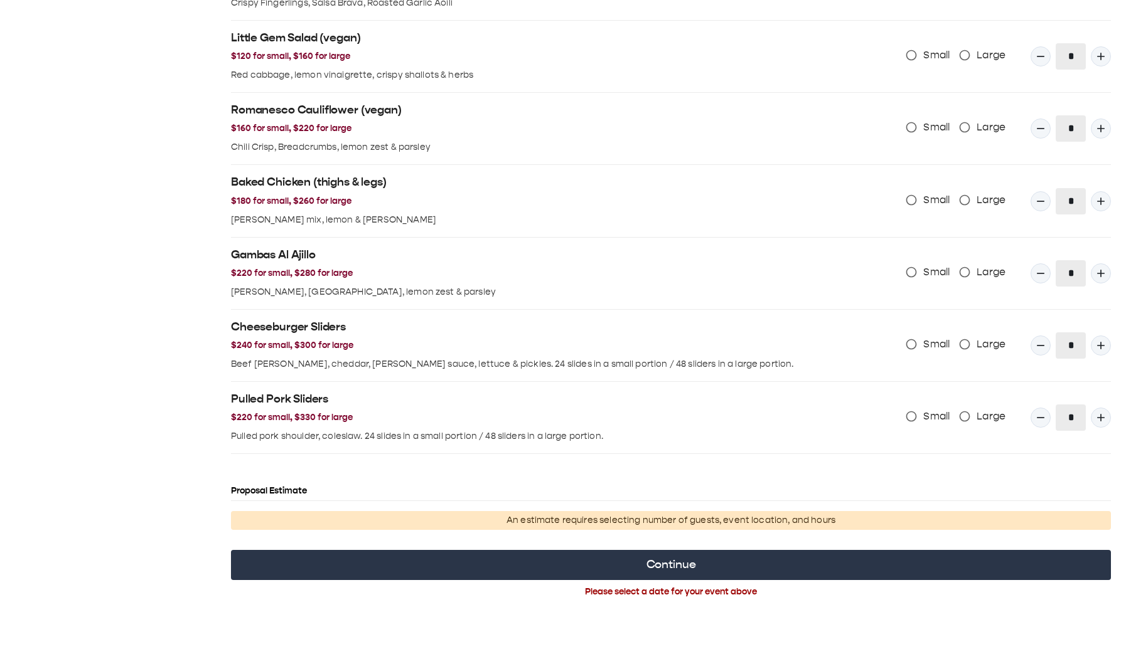
click at [994, 93] on div "*" at bounding box center [1070, 273] width 80 height 26
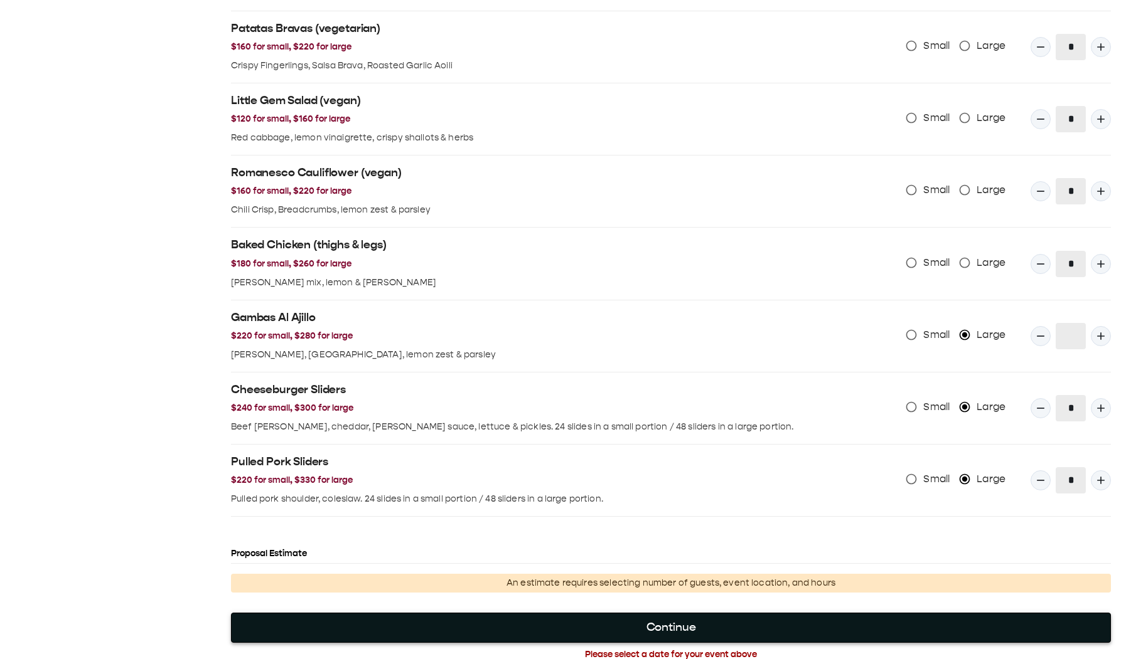
click at [757, 93] on button "Continue" at bounding box center [671, 628] width 880 height 30
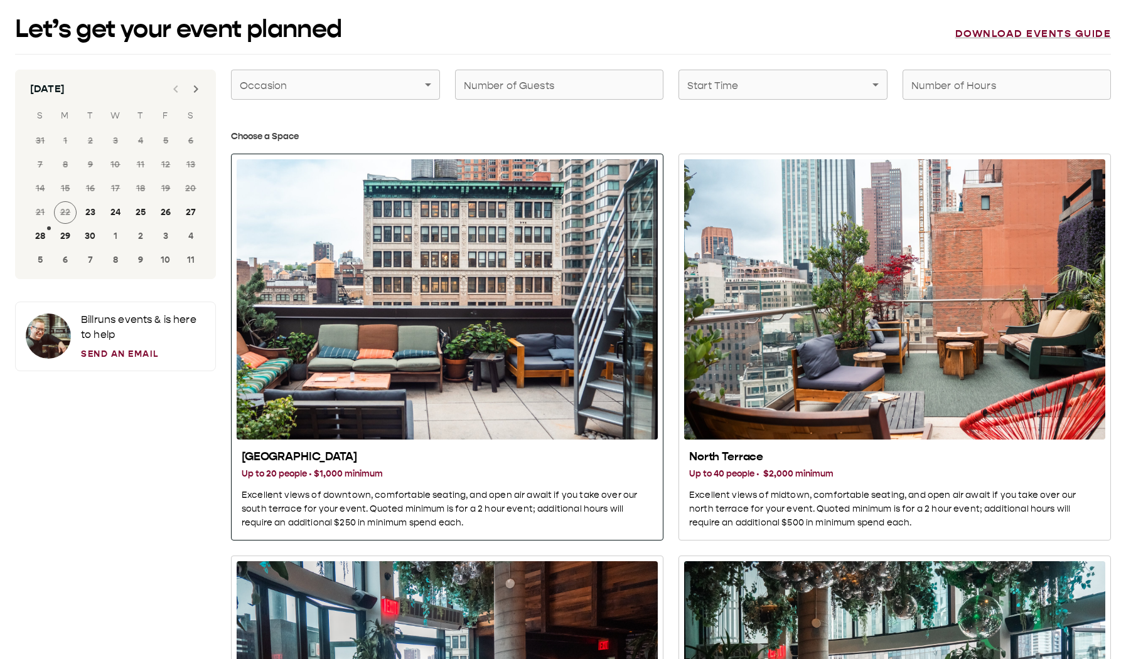
scroll to position [0, 0]
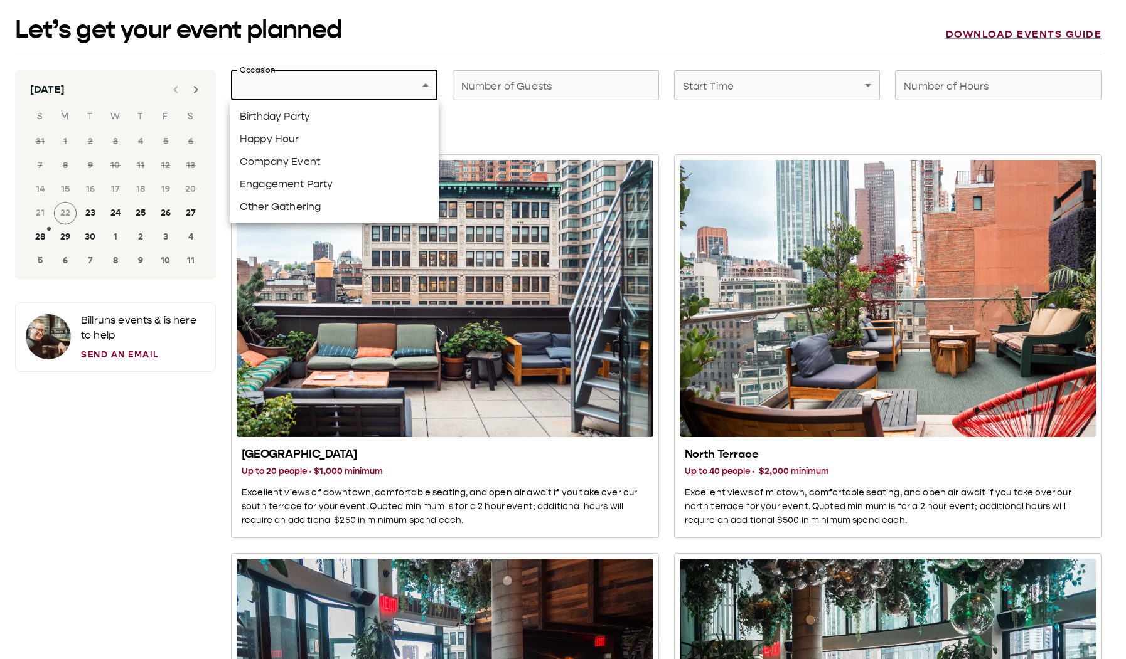
drag, startPoint x: 358, startPoint y: 82, endPoint x: 319, endPoint y: 85, distance: 39.1
click at [171, 93] on div at bounding box center [563, 329] width 1126 height 659
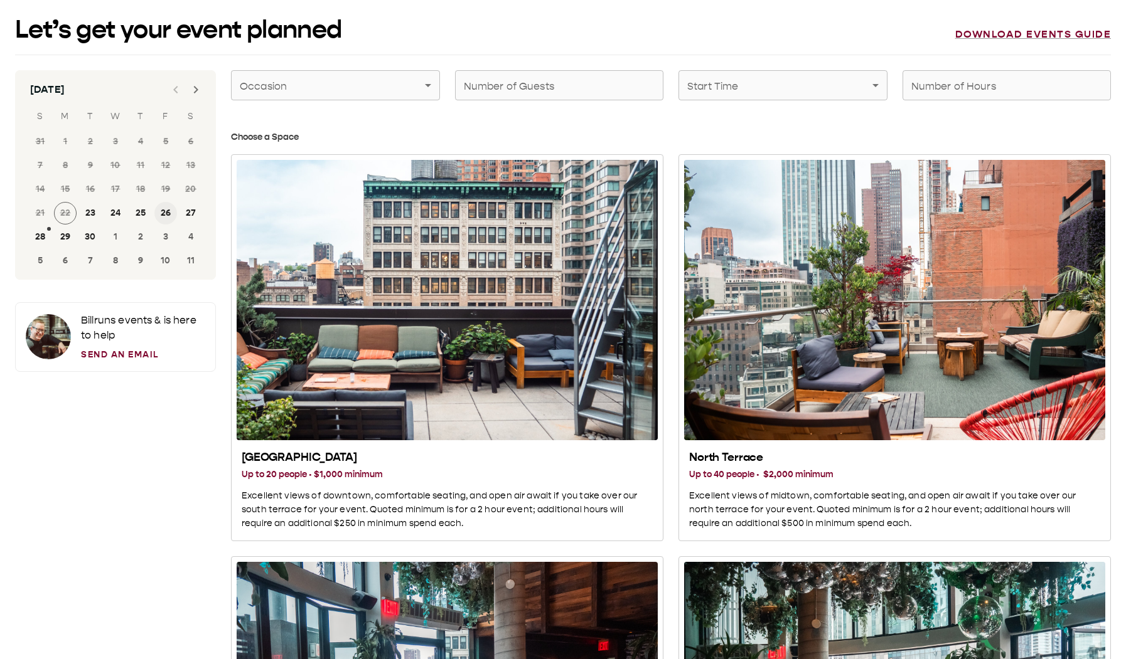
click at [165, 93] on button "26" at bounding box center [165, 213] width 23 height 23
click at [619, 90] on input "Number of Guests" at bounding box center [559, 85] width 209 height 35
type input "**"
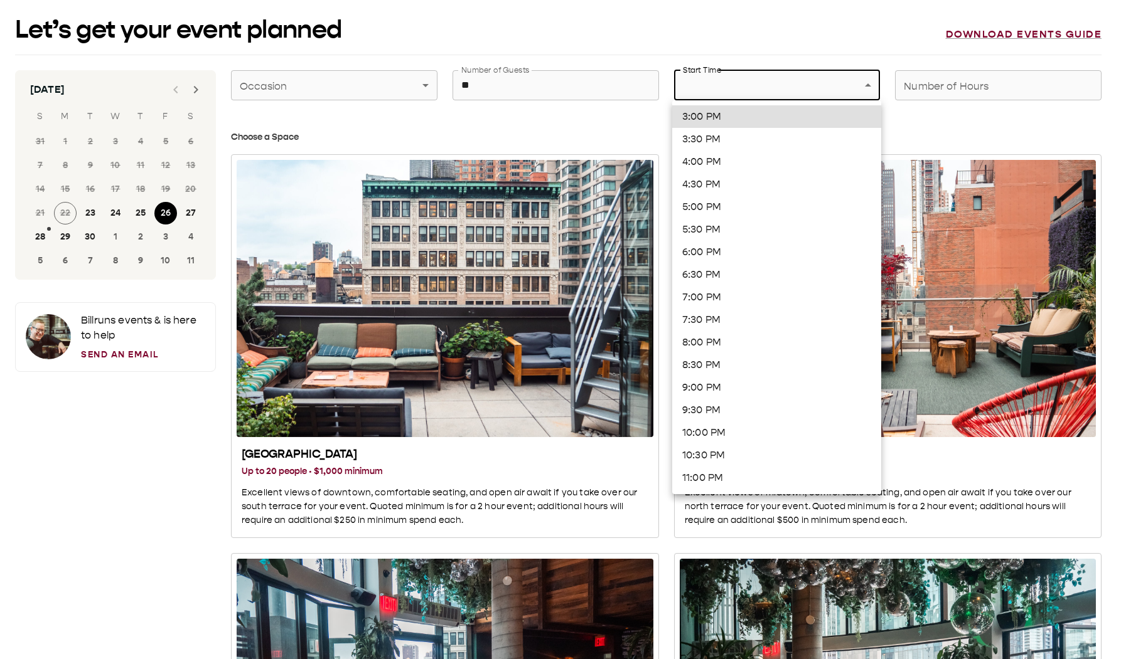
click at [730, 93] on li "3:30 PM" at bounding box center [776, 139] width 209 height 23
type input "*******"
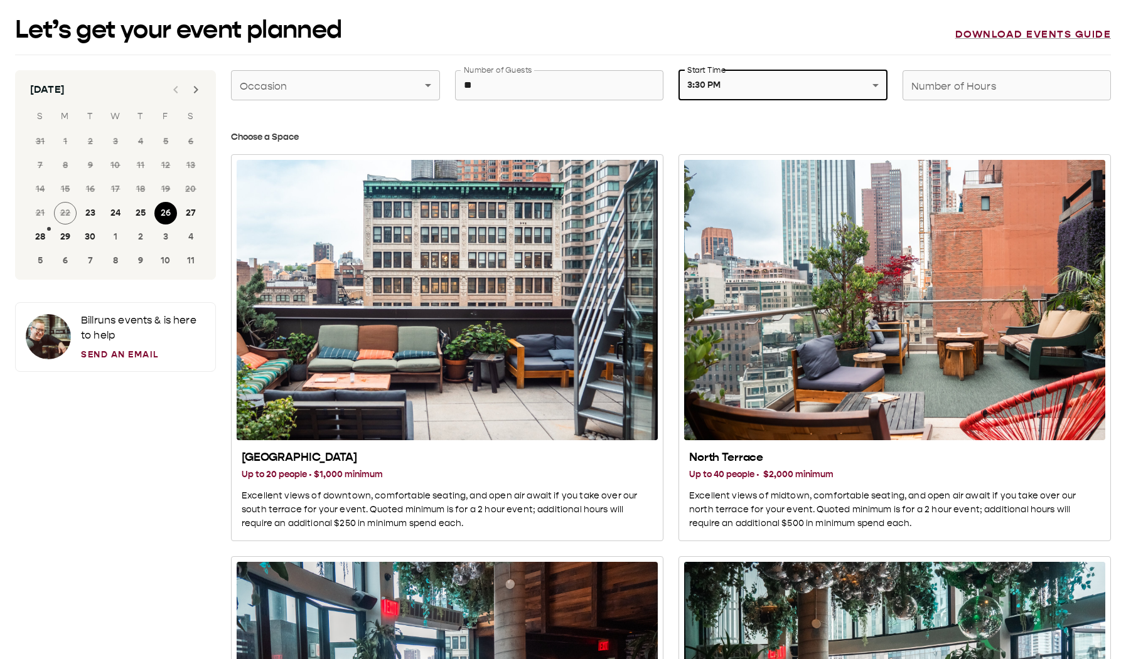
click at [994, 83] on input "Number of Hours" at bounding box center [1006, 85] width 209 height 35
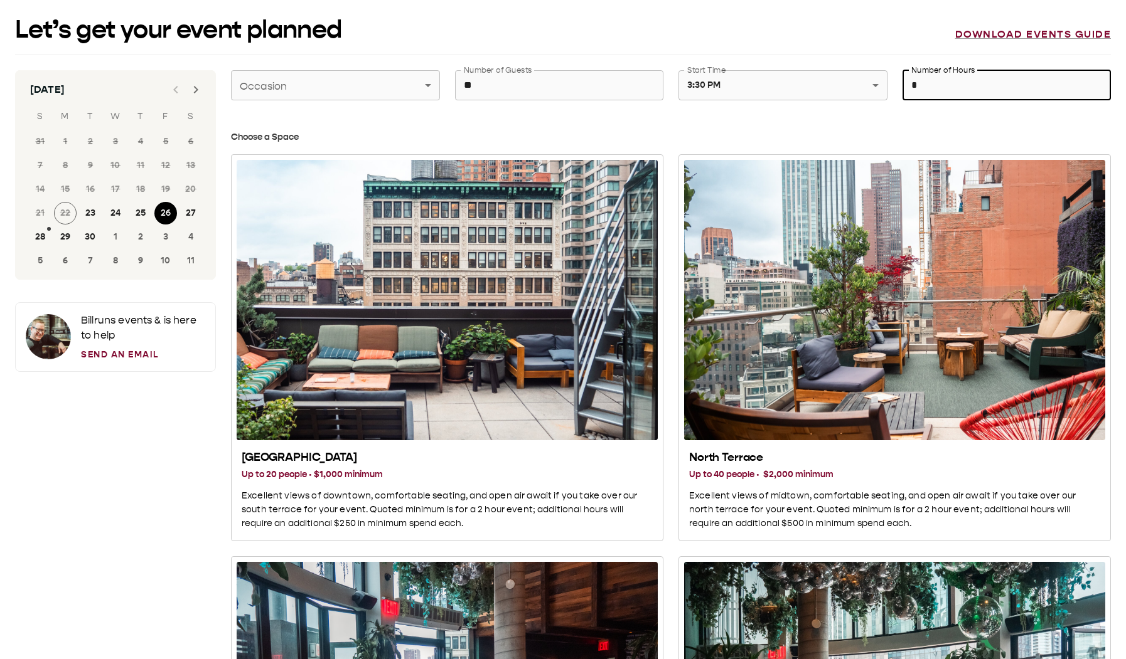
type input "*"
click at [986, 27] on div "Download events guide" at bounding box center [1033, 34] width 156 height 16
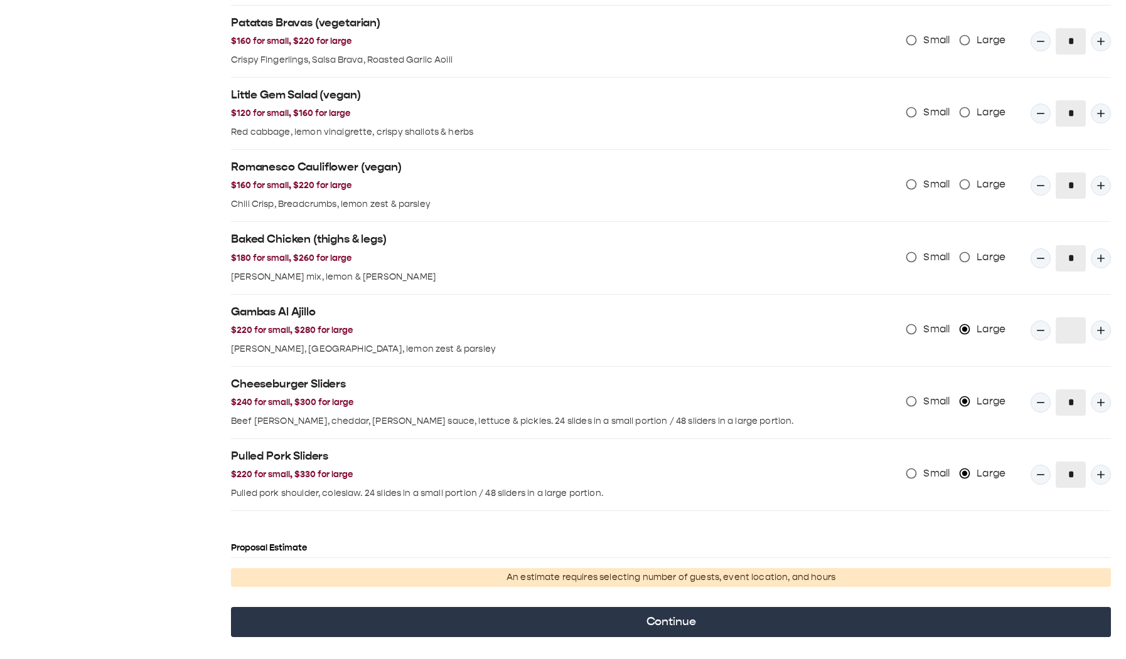
scroll to position [1236, 0]
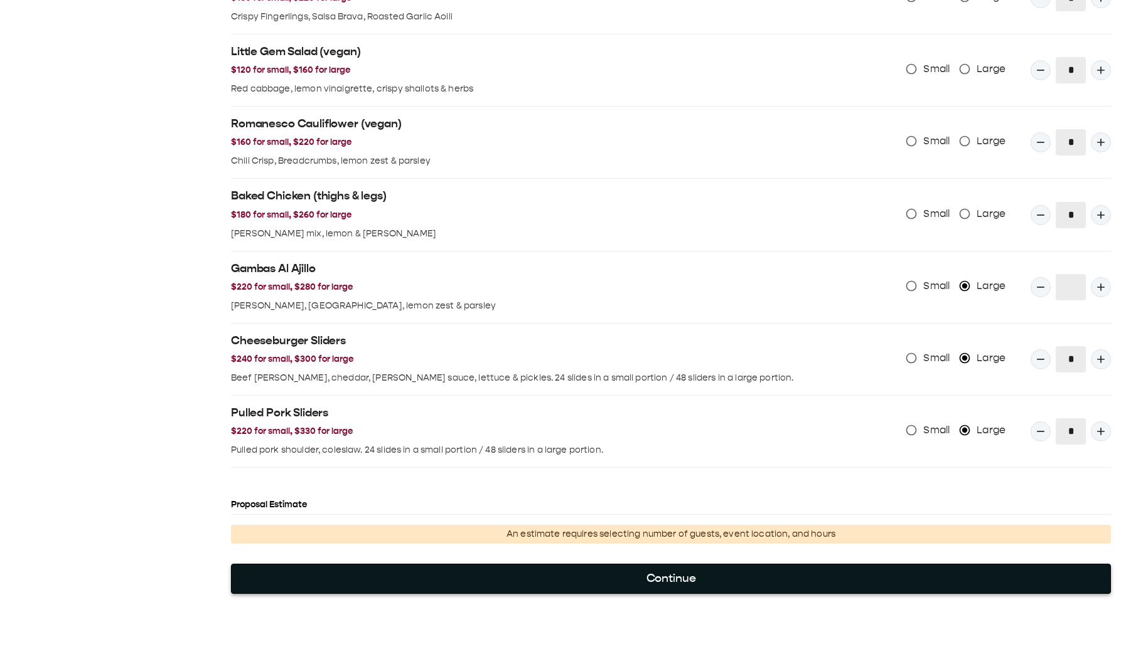
click at [660, 93] on button "Continue" at bounding box center [671, 579] width 880 height 30
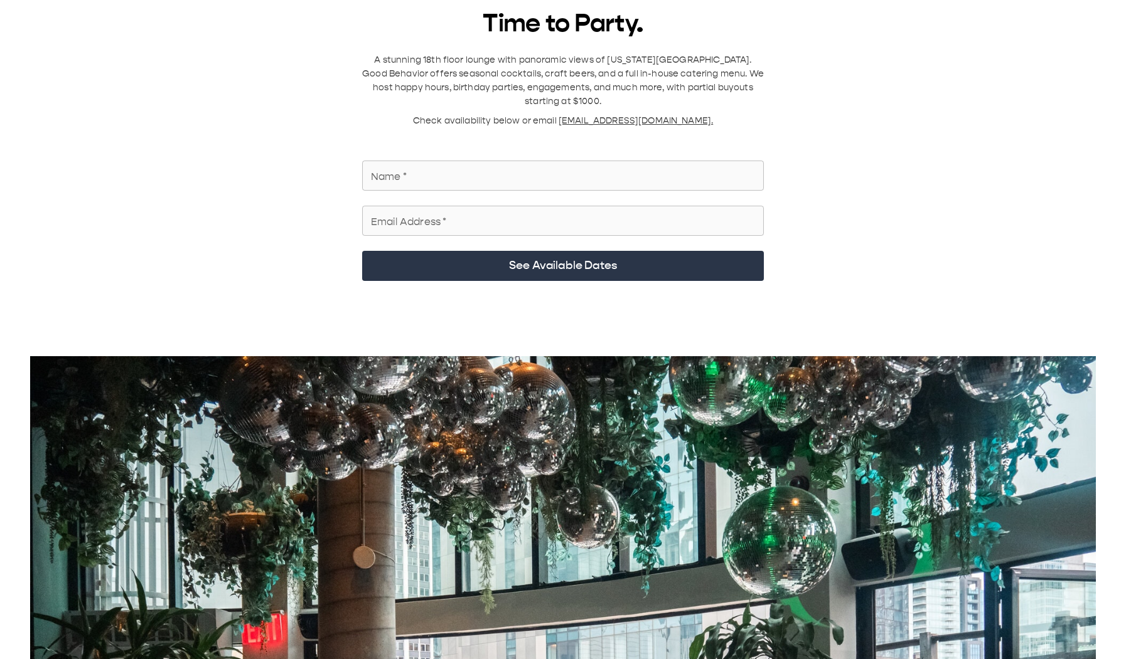
scroll to position [0, 0]
